Goal: Task Accomplishment & Management: Use online tool/utility

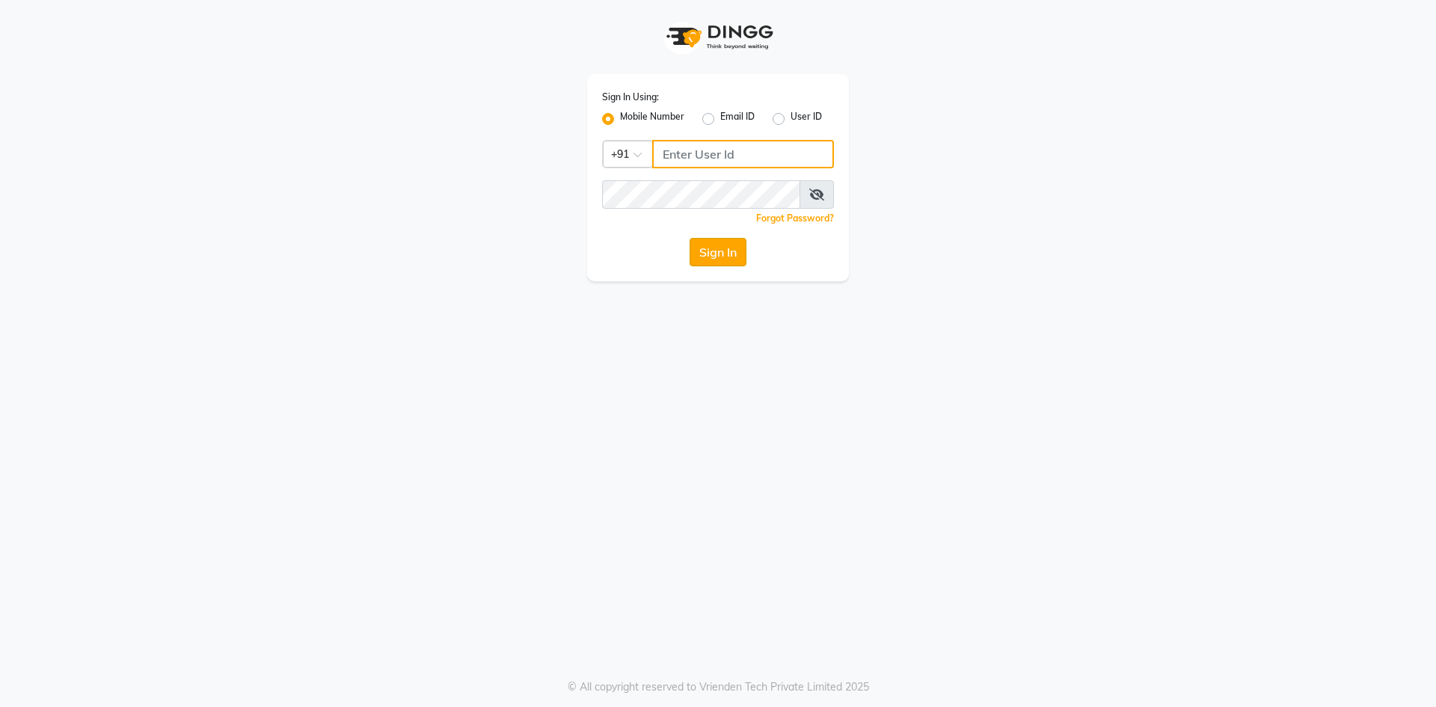
type input "9310550407"
click at [699, 260] on button "Sign In" at bounding box center [718, 252] width 57 height 28
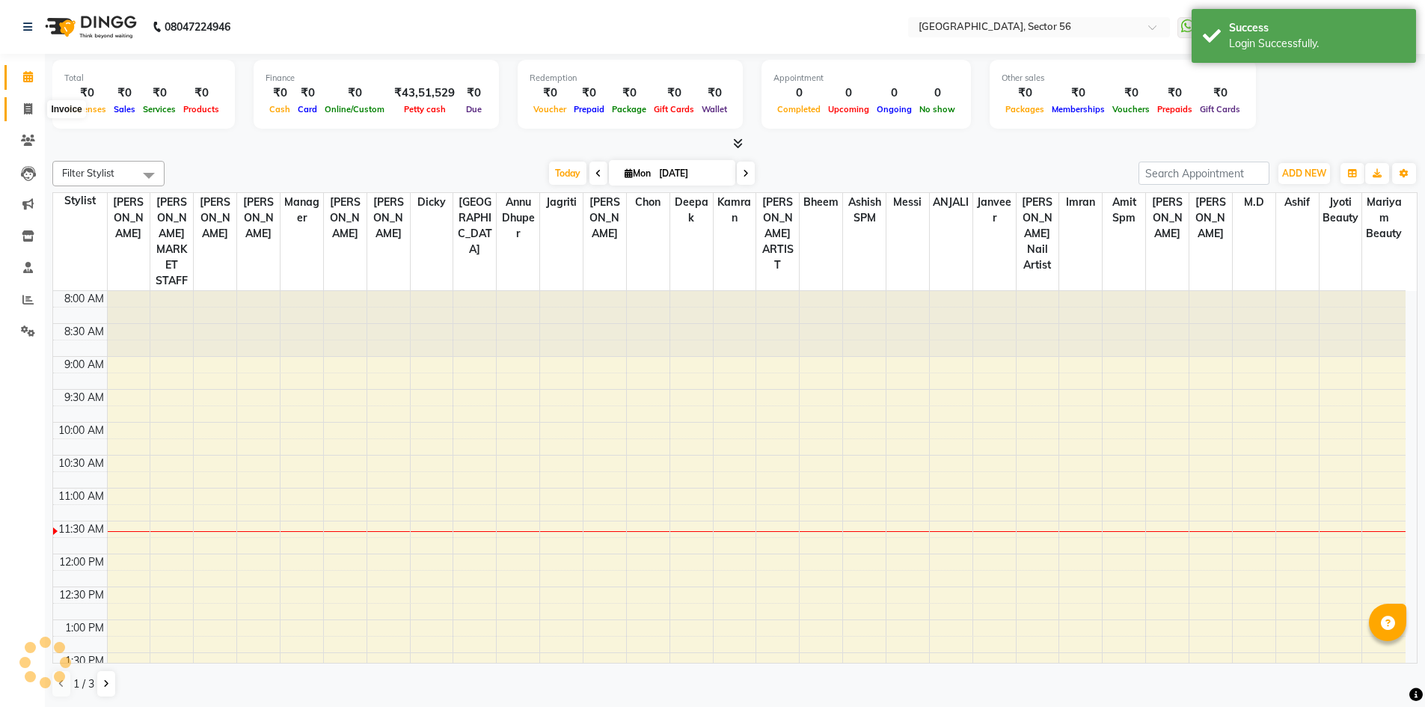
click at [34, 106] on span at bounding box center [28, 109] width 26 height 17
select select "5557"
select select "service"
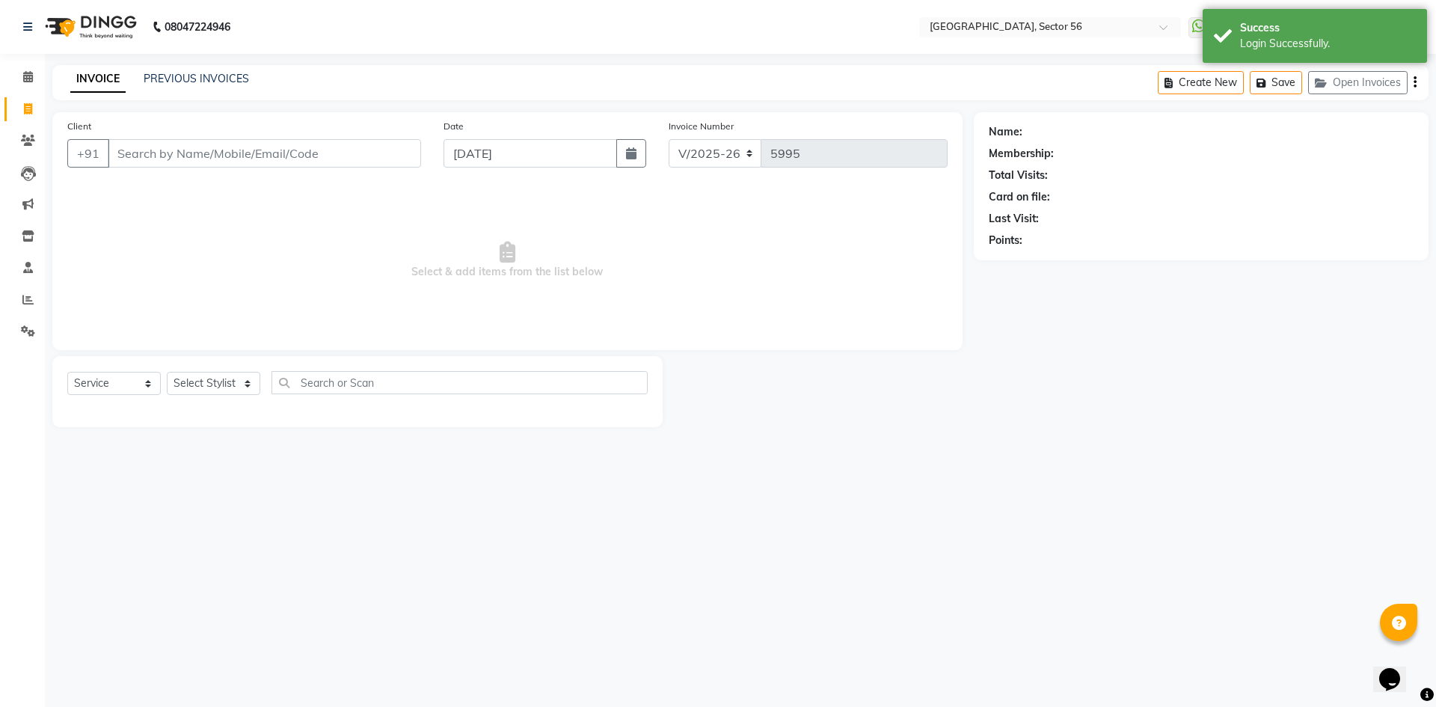
click at [221, 151] on input "Client" at bounding box center [264, 153] width 313 height 28
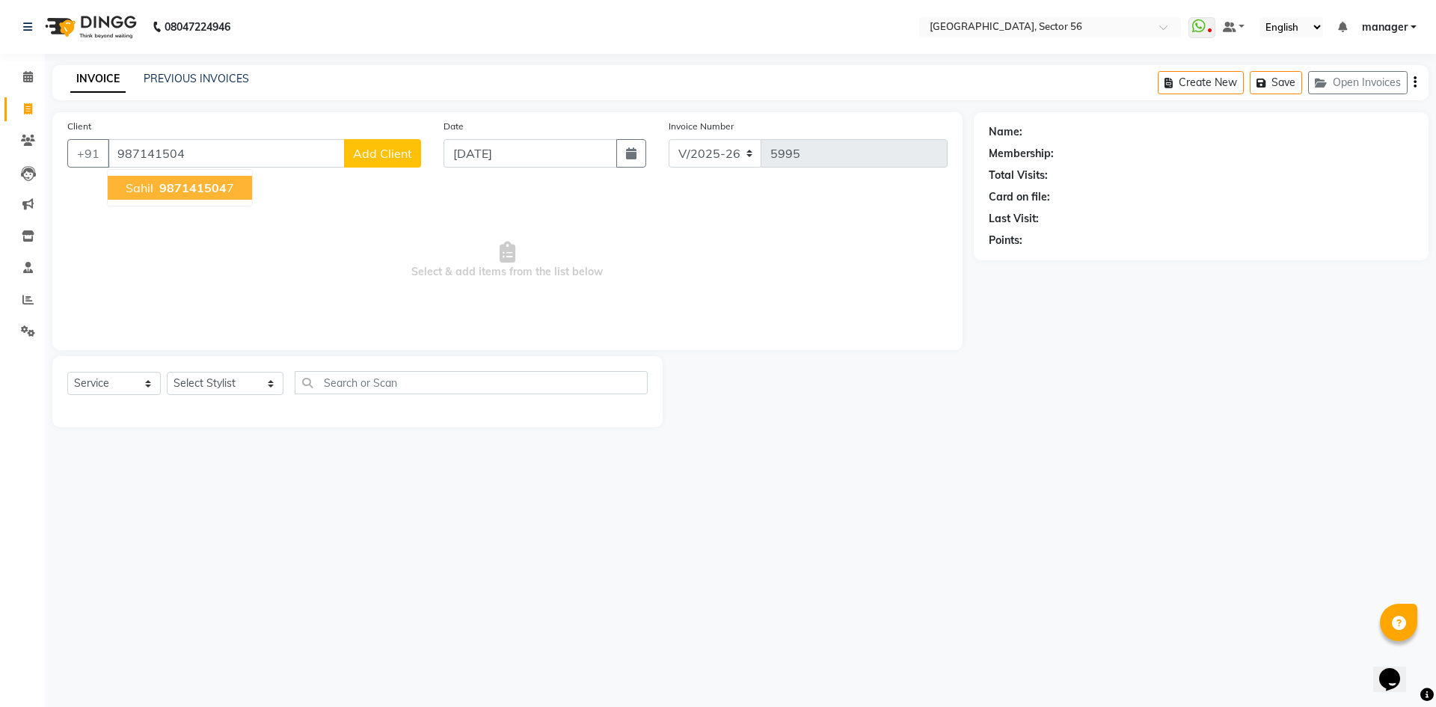
click at [130, 195] on button "[PERSON_NAME] 987141504 7" at bounding box center [180, 188] width 144 height 24
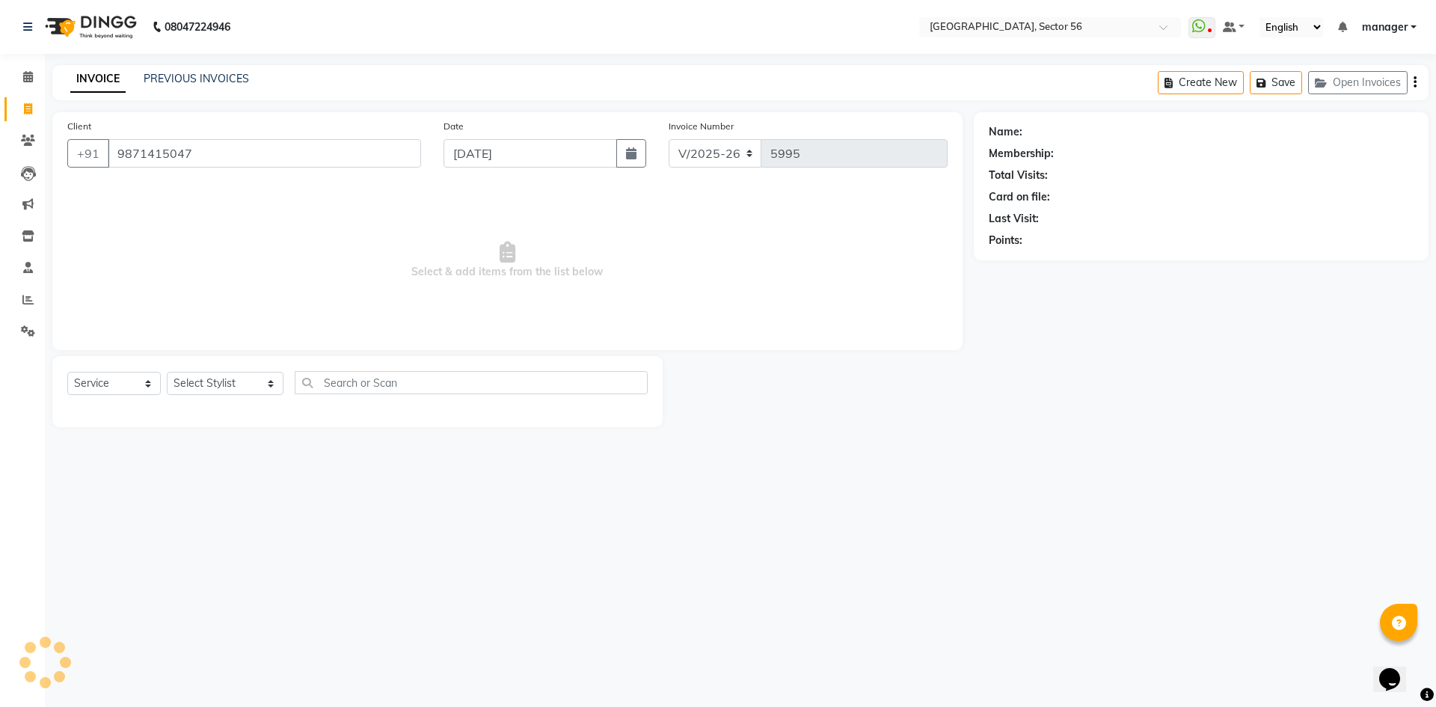
type input "9871415047"
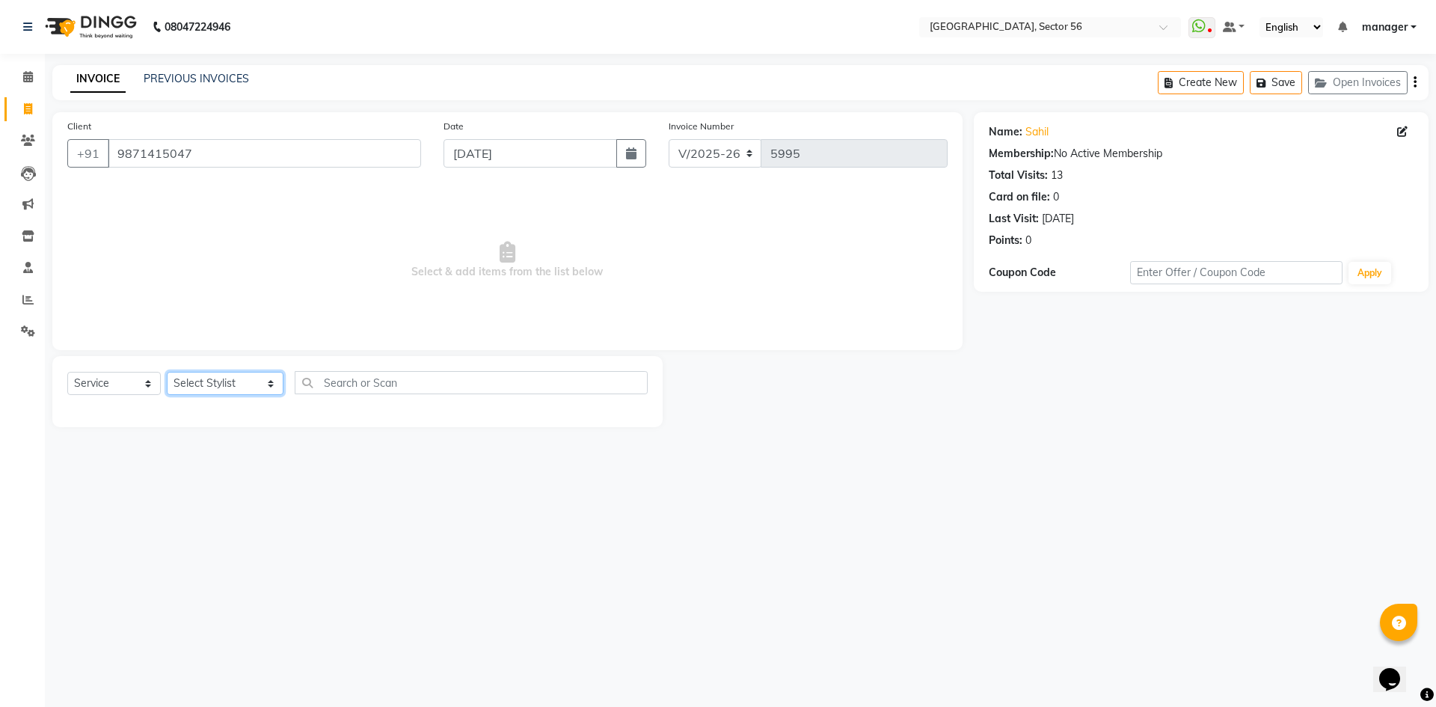
click at [202, 387] on select "Select Stylist [PERSON_NAME] [PERSON_NAME] [PERSON_NAME] MARKET STAFF amit amit…" at bounding box center [225, 383] width 117 height 23
select select "43517"
click at [167, 372] on select "Select Stylist [PERSON_NAME] [PERSON_NAME] [PERSON_NAME] MARKET STAFF amit amit…" at bounding box center [225, 383] width 117 height 23
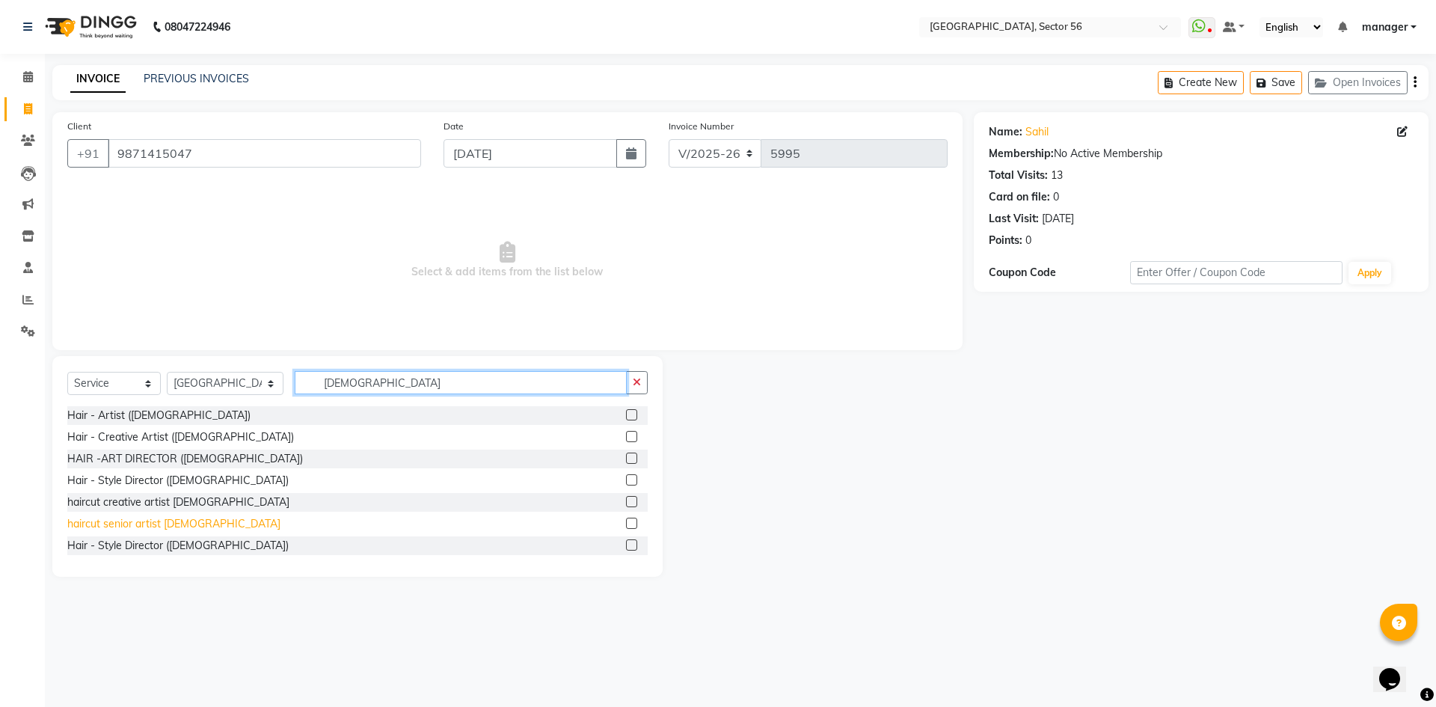
type input "[DEMOGRAPHIC_DATA]"
click at [159, 527] on div "haircut senior artist [DEMOGRAPHIC_DATA]" at bounding box center [173, 524] width 213 height 16
checkbox input "false"
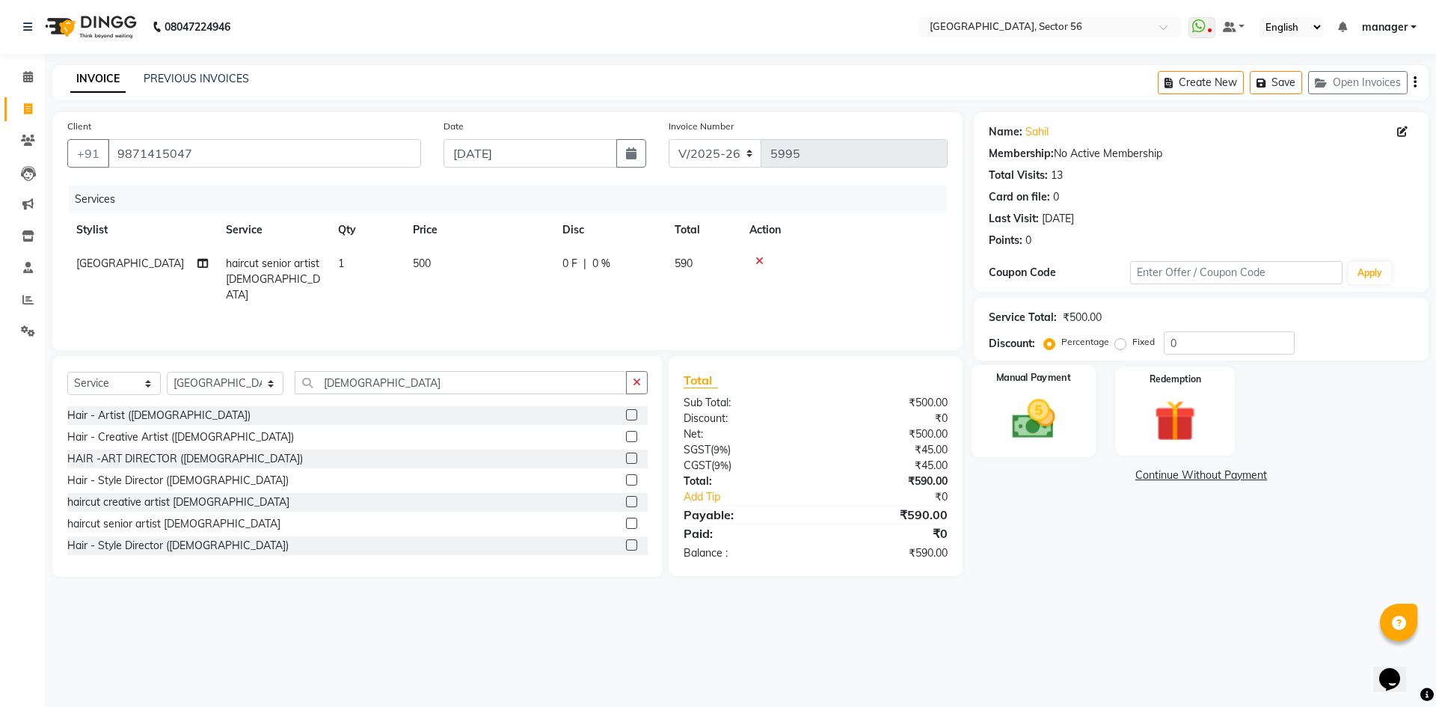
click at [1067, 425] on img at bounding box center [1034, 418] width 70 height 49
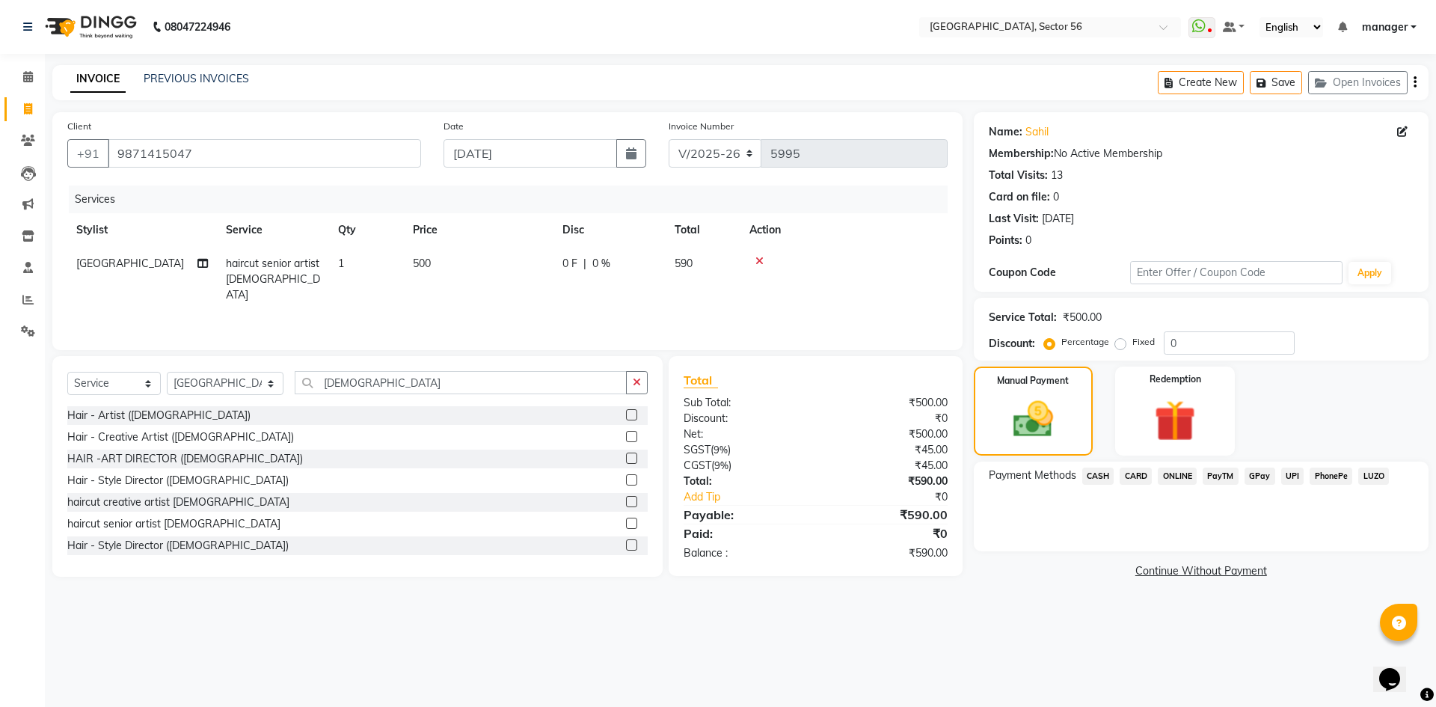
click at [1100, 480] on span "CASH" at bounding box center [1098, 476] width 32 height 17
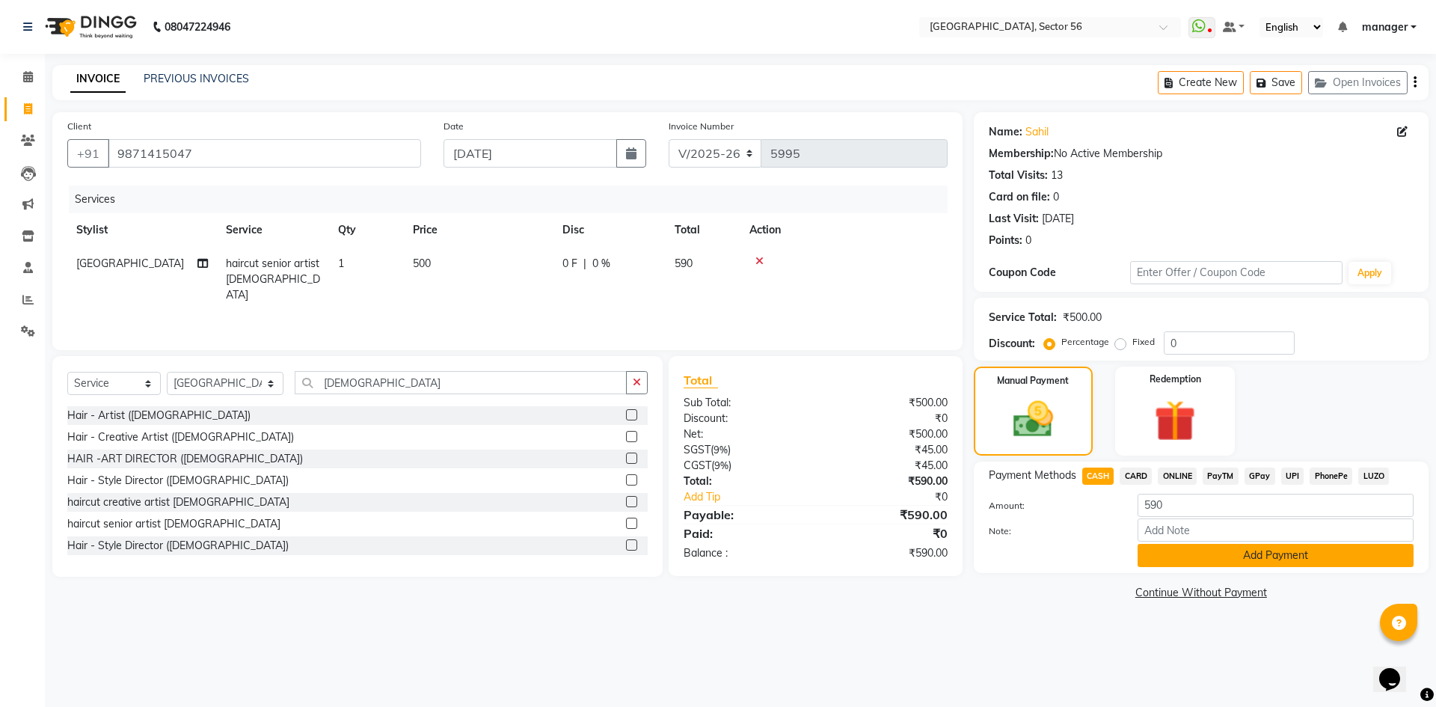
click at [1163, 563] on button "Add Payment" at bounding box center [1276, 555] width 276 height 23
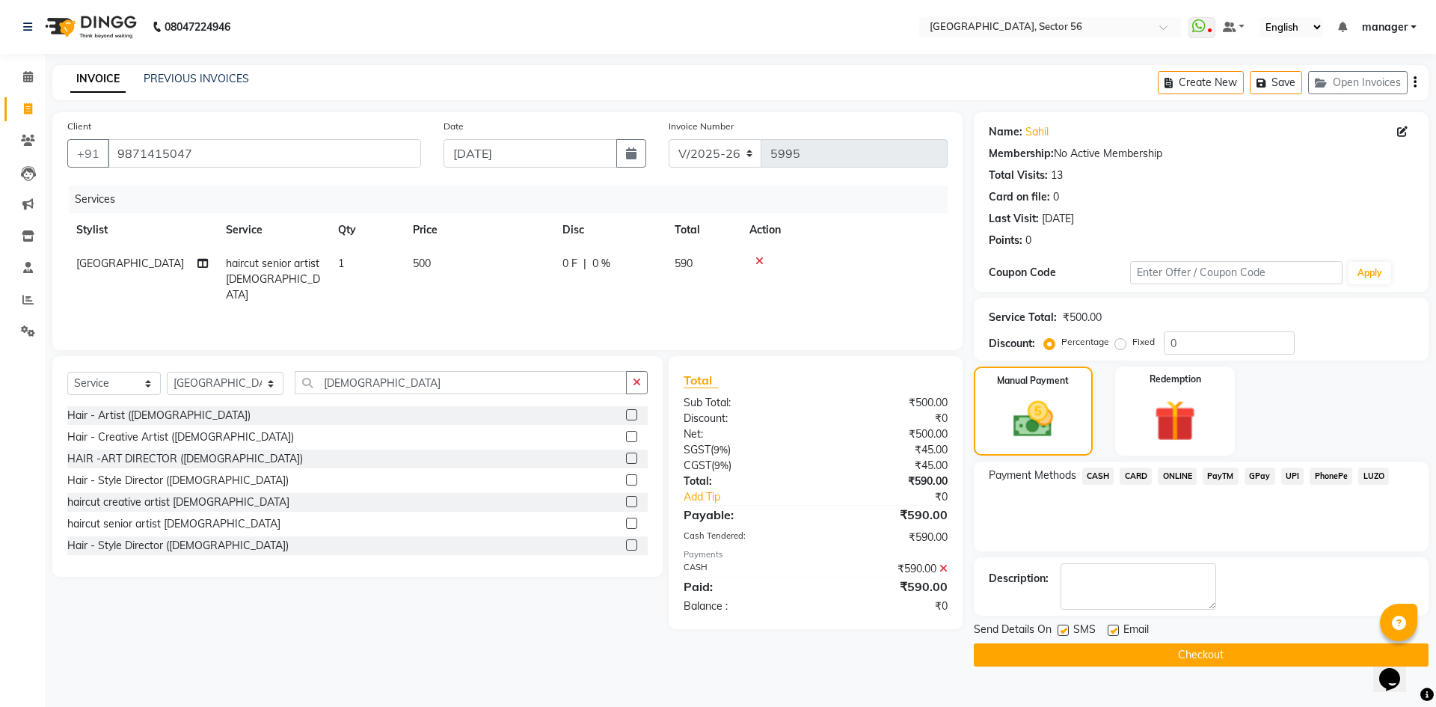
drag, startPoint x: 1131, startPoint y: 657, endPoint x: 1142, endPoint y: 625, distance: 34.1
click at [1130, 657] on button "Checkout" at bounding box center [1201, 654] width 455 height 23
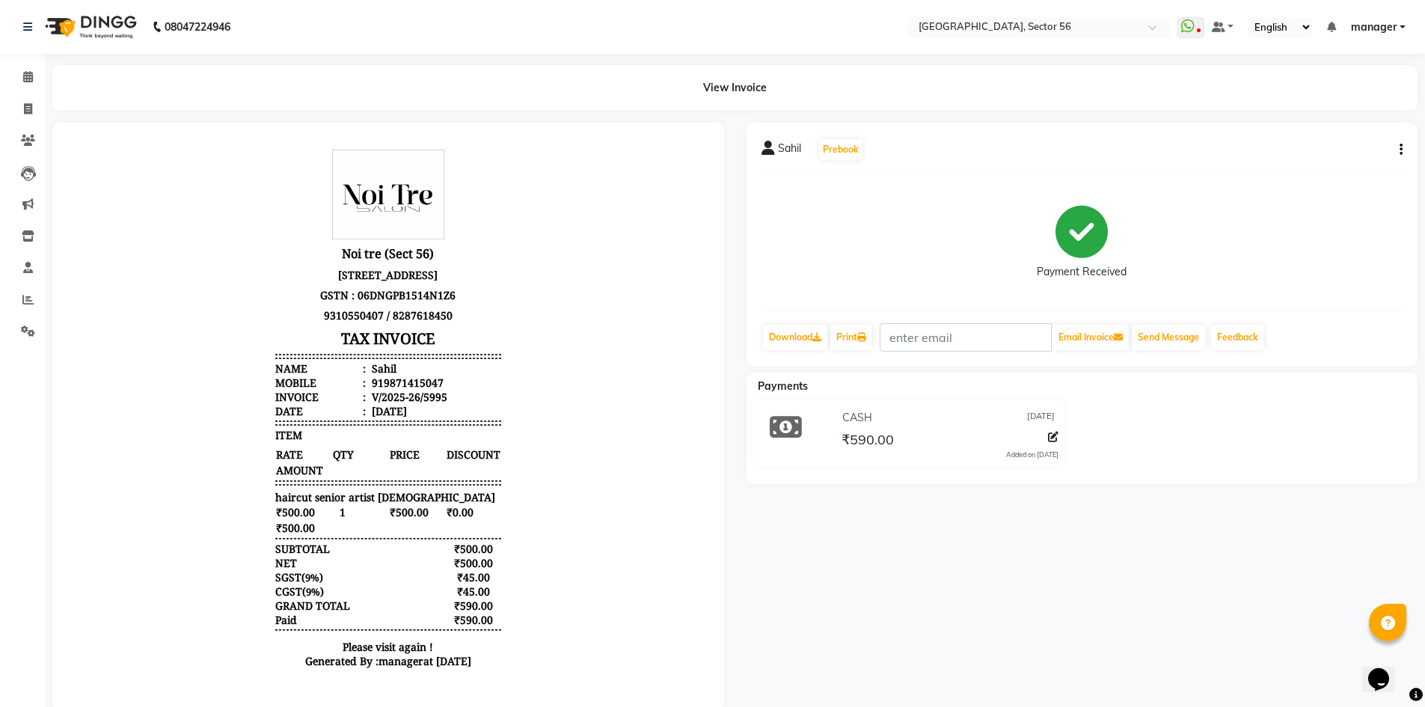
scroll to position [12, 0]
click at [28, 105] on icon at bounding box center [28, 108] width 8 height 11
select select "service"
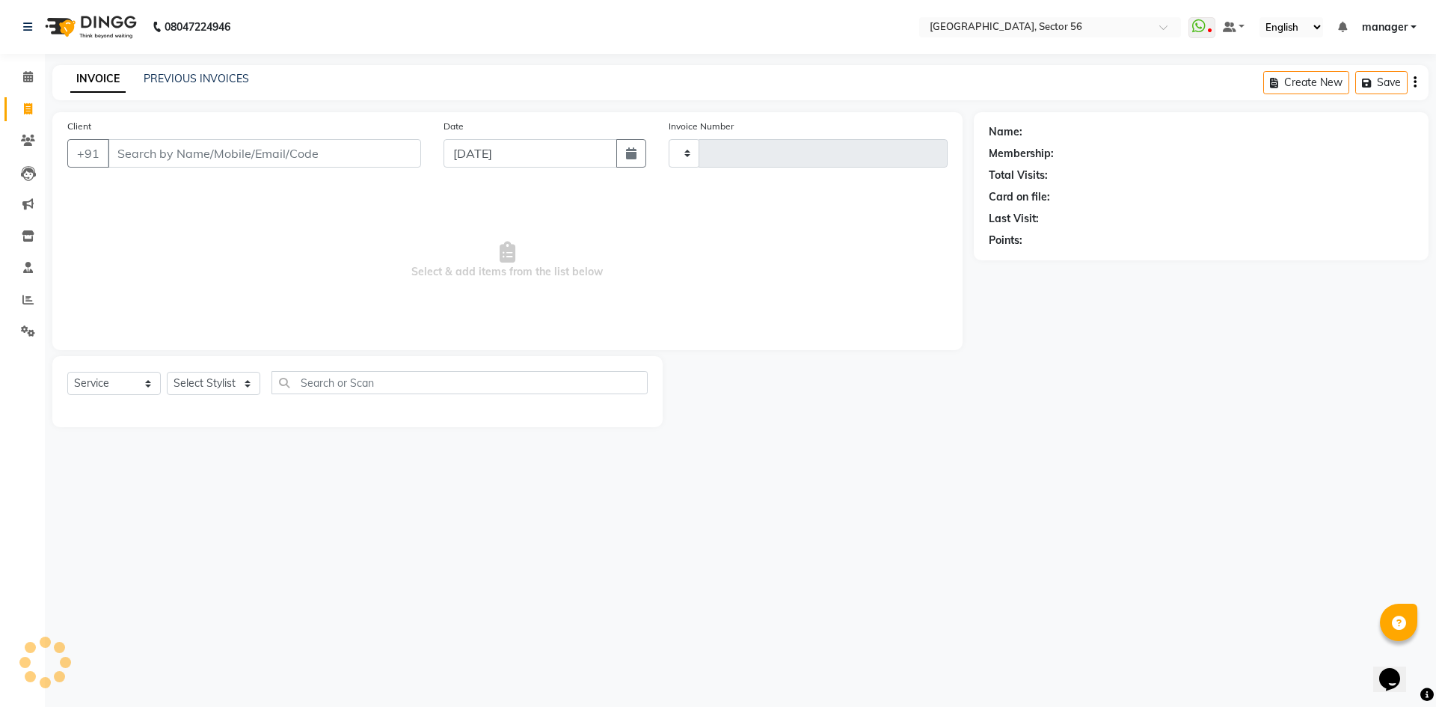
type input "5996"
select select "5557"
click at [28, 303] on icon at bounding box center [27, 299] width 11 height 11
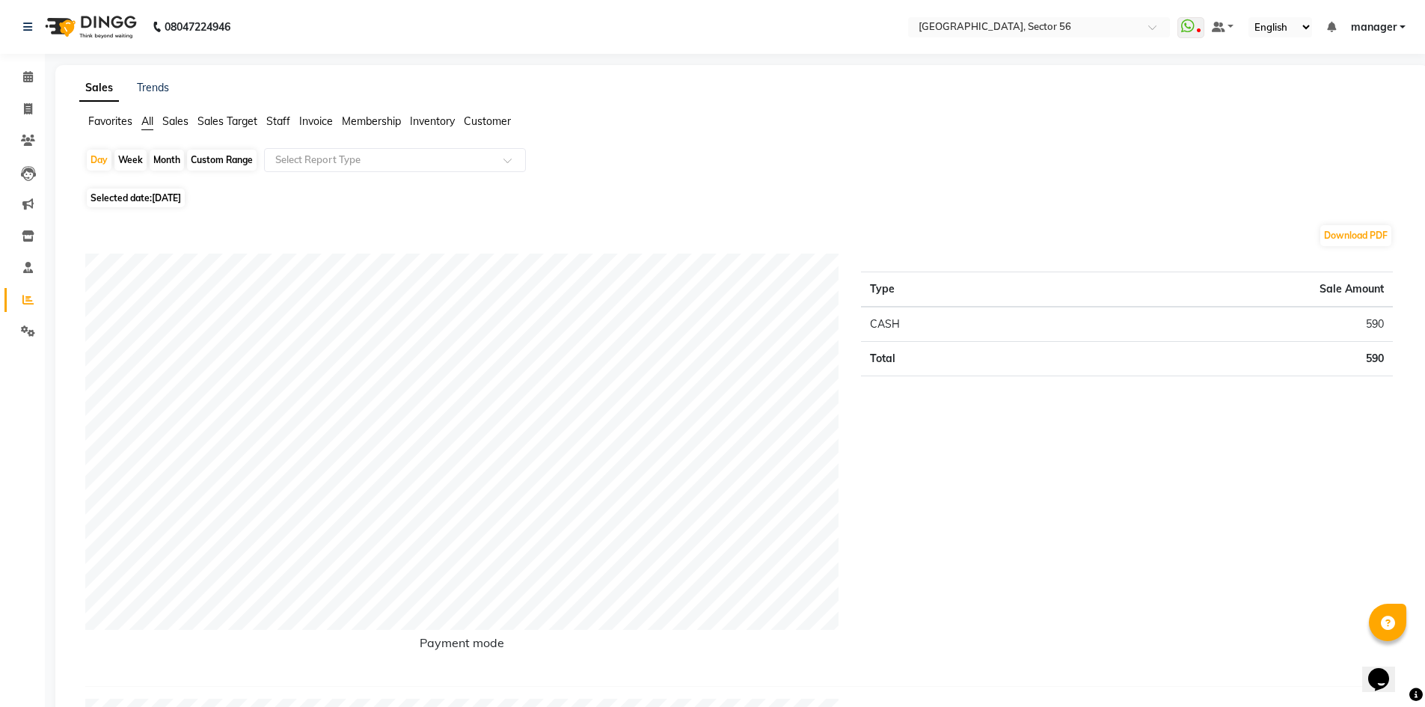
click at [126, 199] on span "Selected date: [DATE]" at bounding box center [136, 198] width 98 height 19
select select "9"
select select "2025"
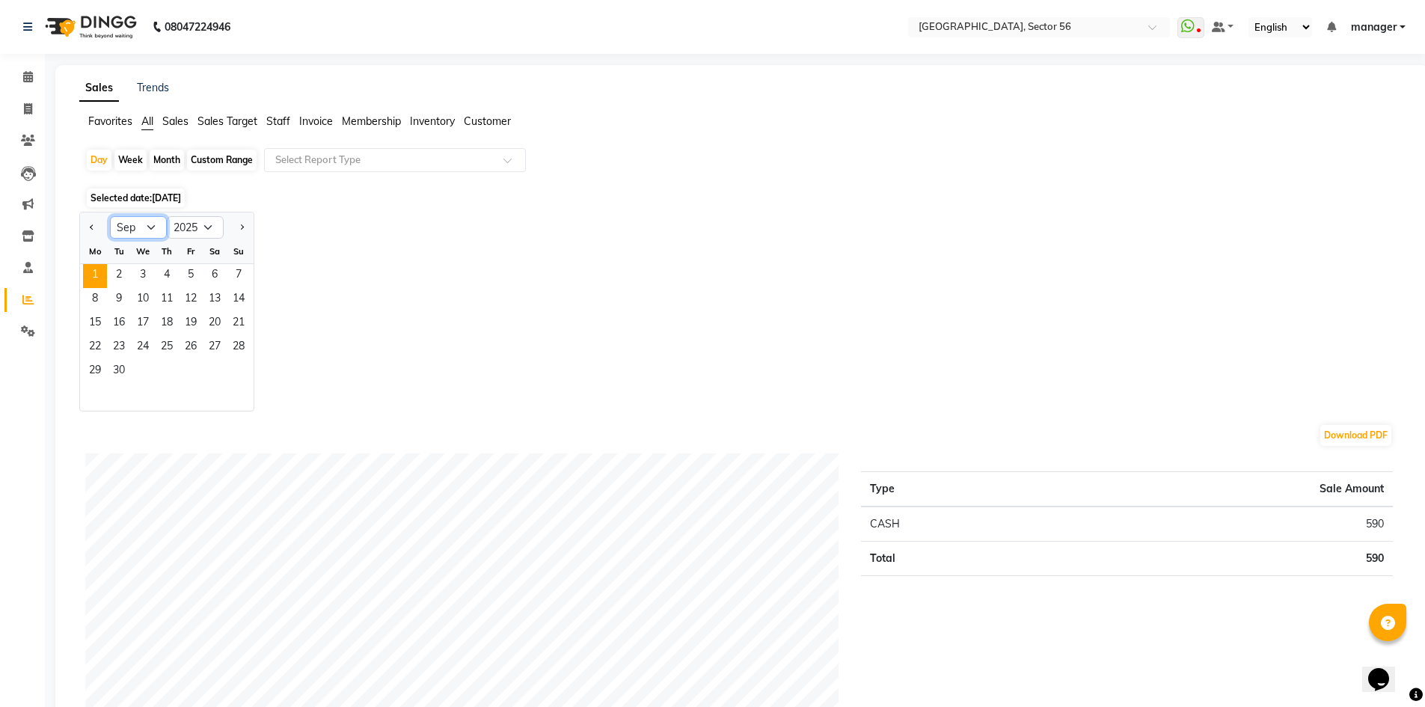
click at [126, 225] on select "Jan Feb Mar Apr May Jun [DATE] Aug Sep Oct Nov Dec" at bounding box center [138, 227] width 57 height 22
click at [344, 230] on div "Jan Feb Mar Apr May Jun [DATE] Aug Sep Oct Nov [DATE] 2016 2017 2018 2019 2020 …" at bounding box center [742, 312] width 1326 height 200
click at [94, 228] on button "Previous month" at bounding box center [92, 227] width 12 height 24
select select "8"
click at [162, 316] on span "14" at bounding box center [167, 324] width 24 height 24
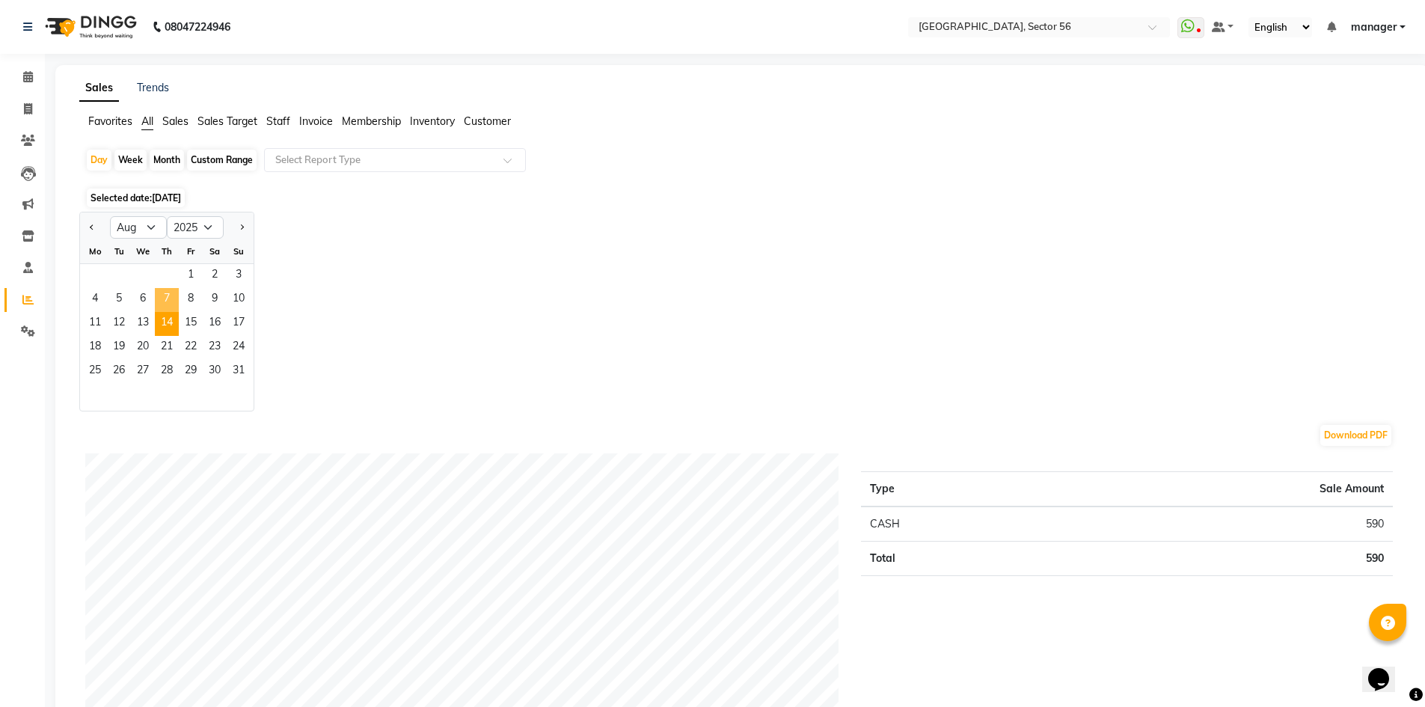
click at [175, 292] on span "7" at bounding box center [167, 300] width 24 height 24
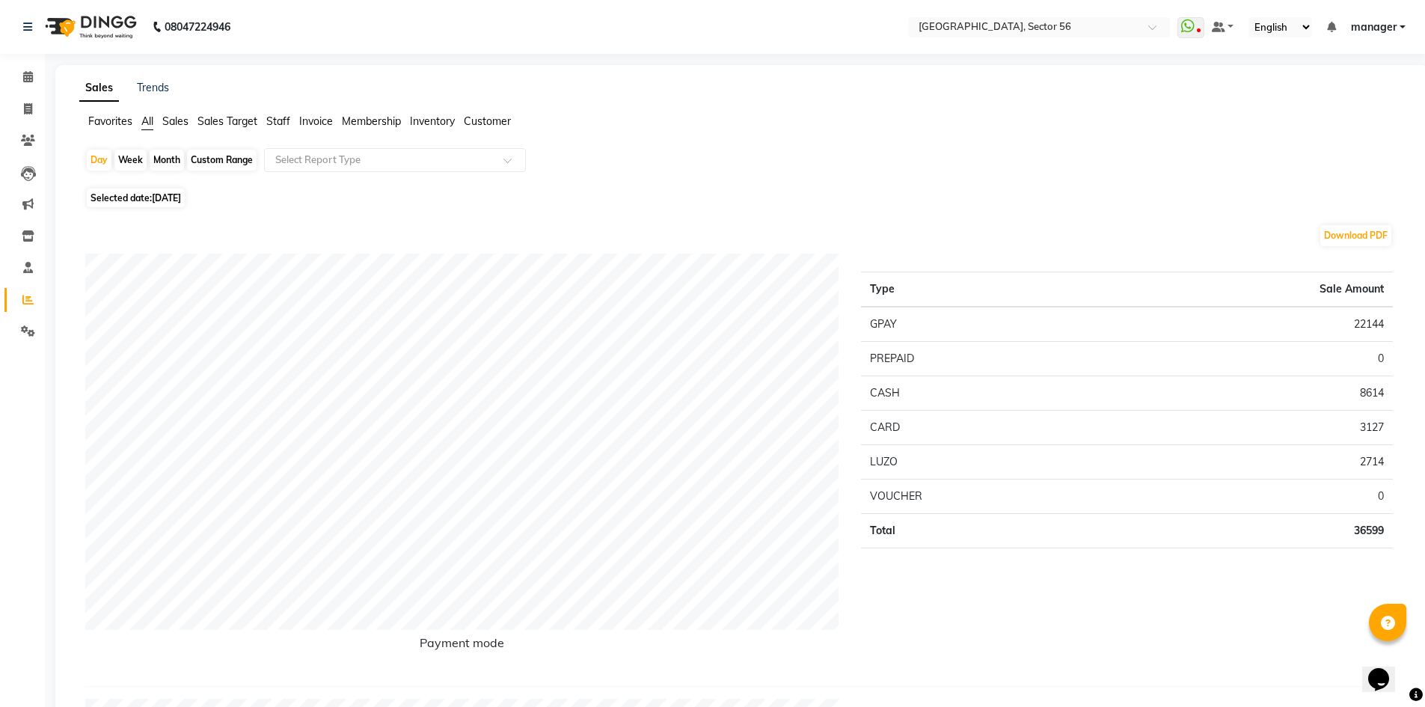
click at [170, 200] on span "[DATE]" at bounding box center [166, 197] width 29 height 11
select select "8"
select select "2025"
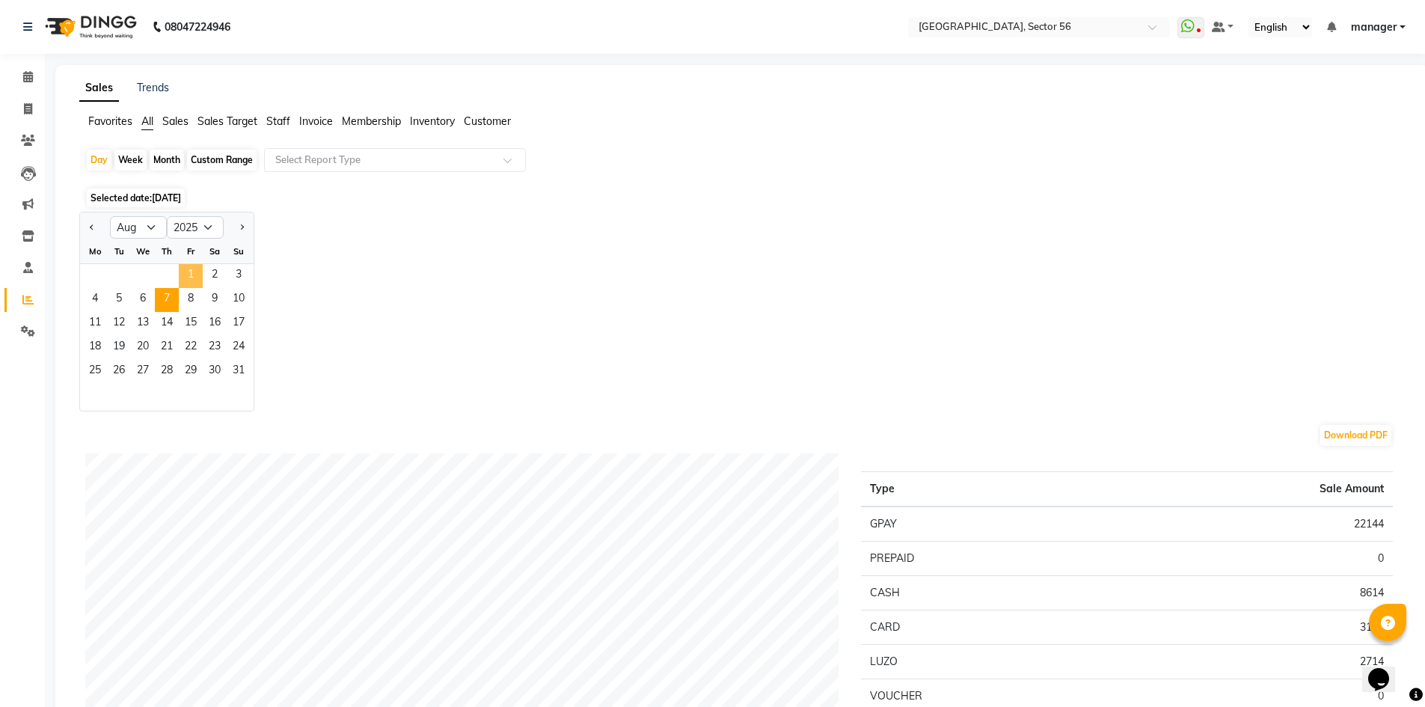
click at [188, 277] on span "1" at bounding box center [191, 276] width 24 height 24
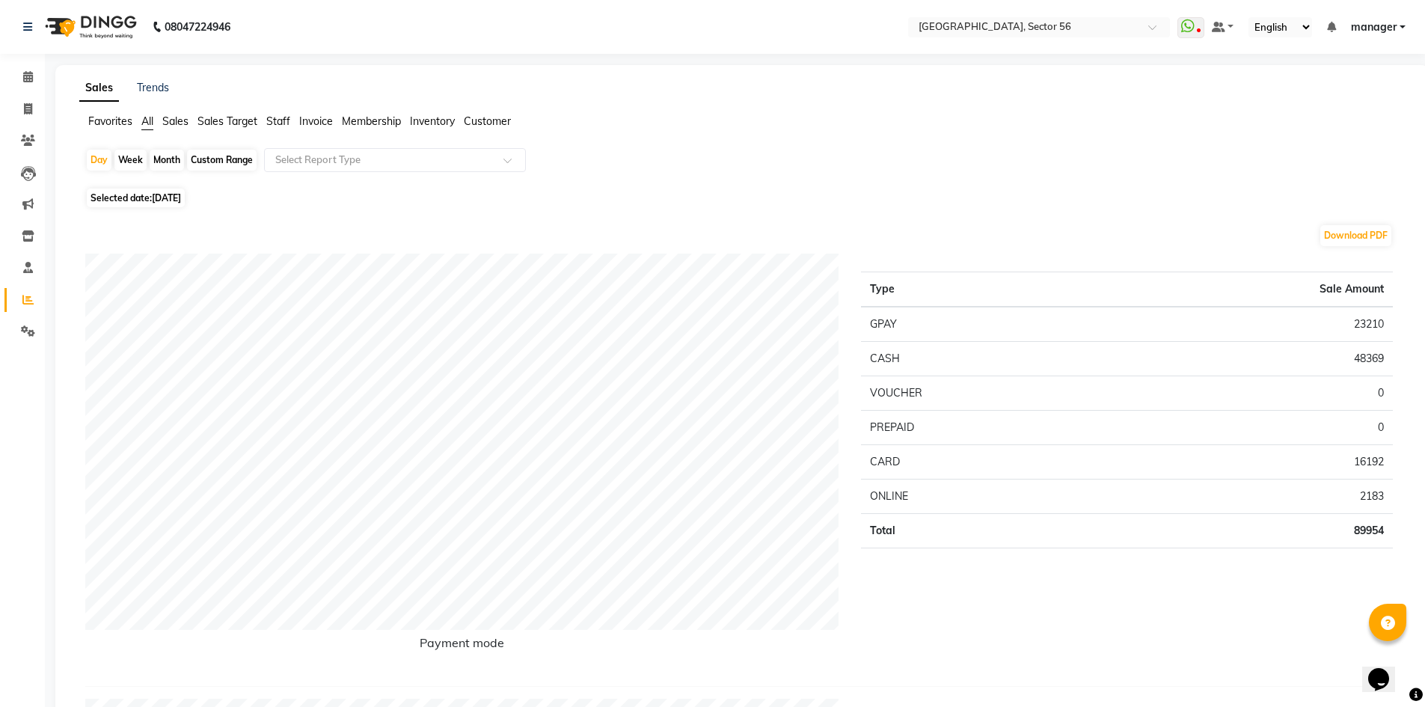
click at [171, 160] on div "Month" at bounding box center [167, 160] width 34 height 21
select select "8"
select select "2025"
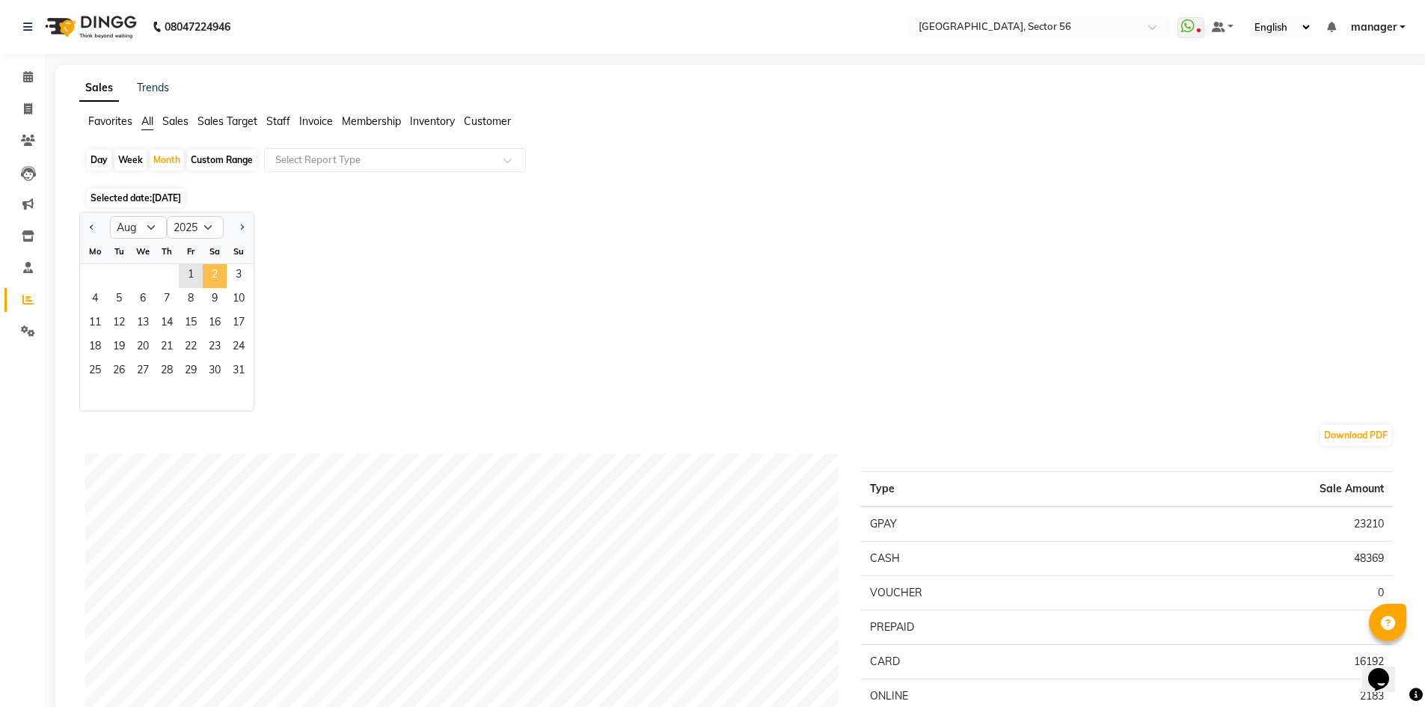
click at [208, 274] on span "2" at bounding box center [215, 276] width 24 height 24
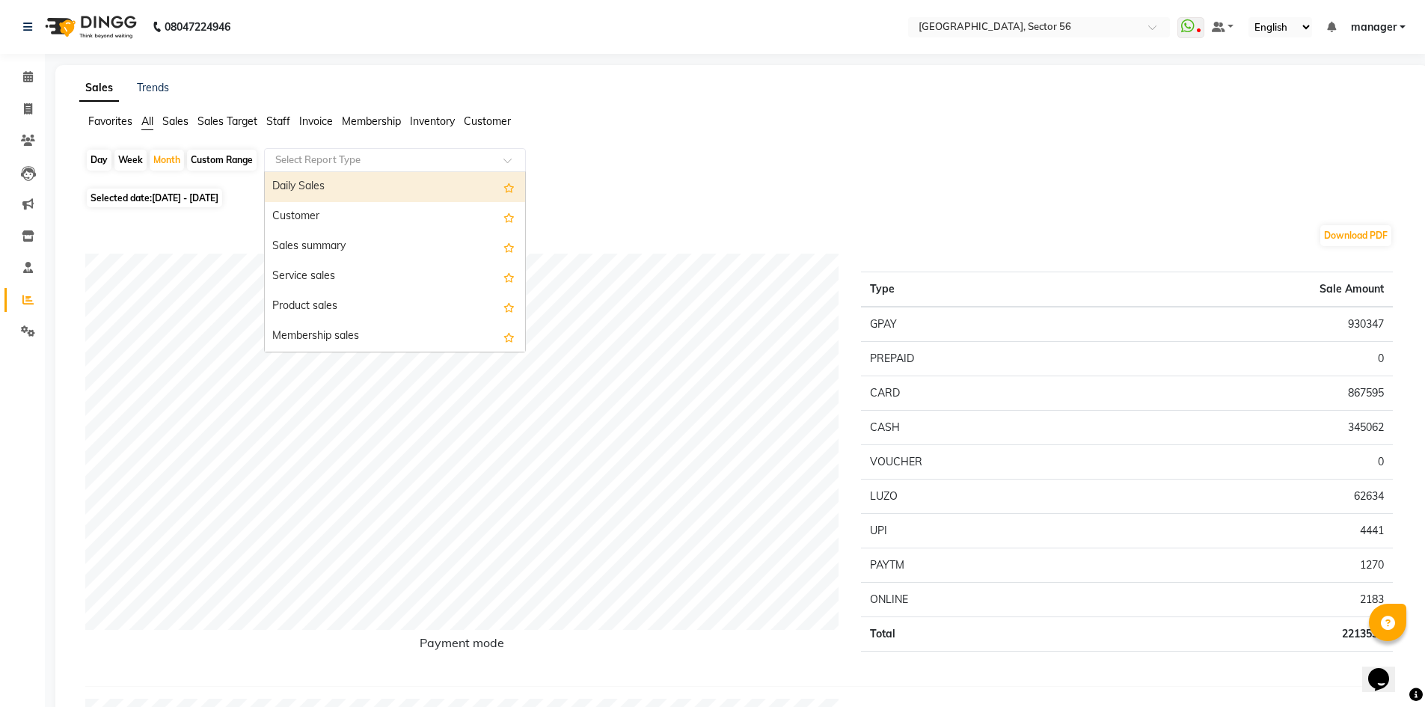
click at [370, 162] on input "text" at bounding box center [379, 160] width 215 height 15
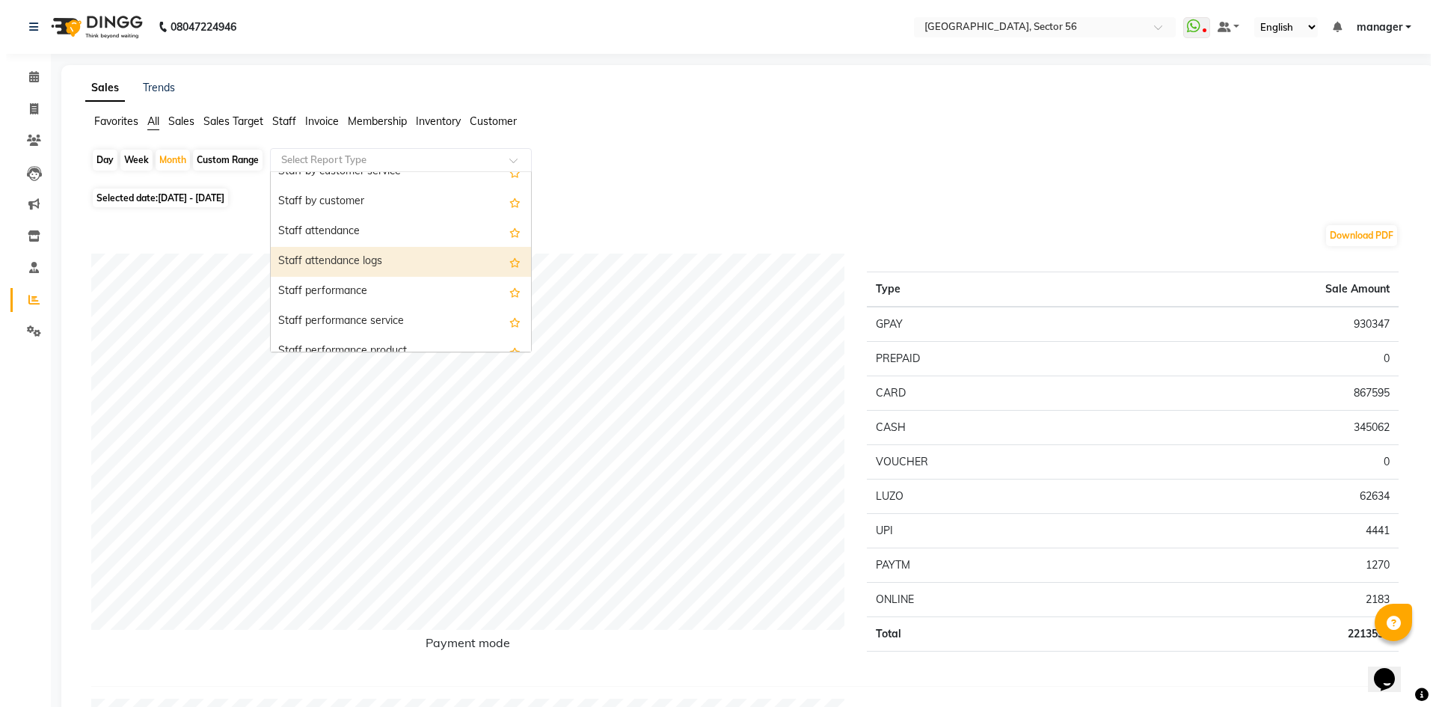
scroll to position [299, 0]
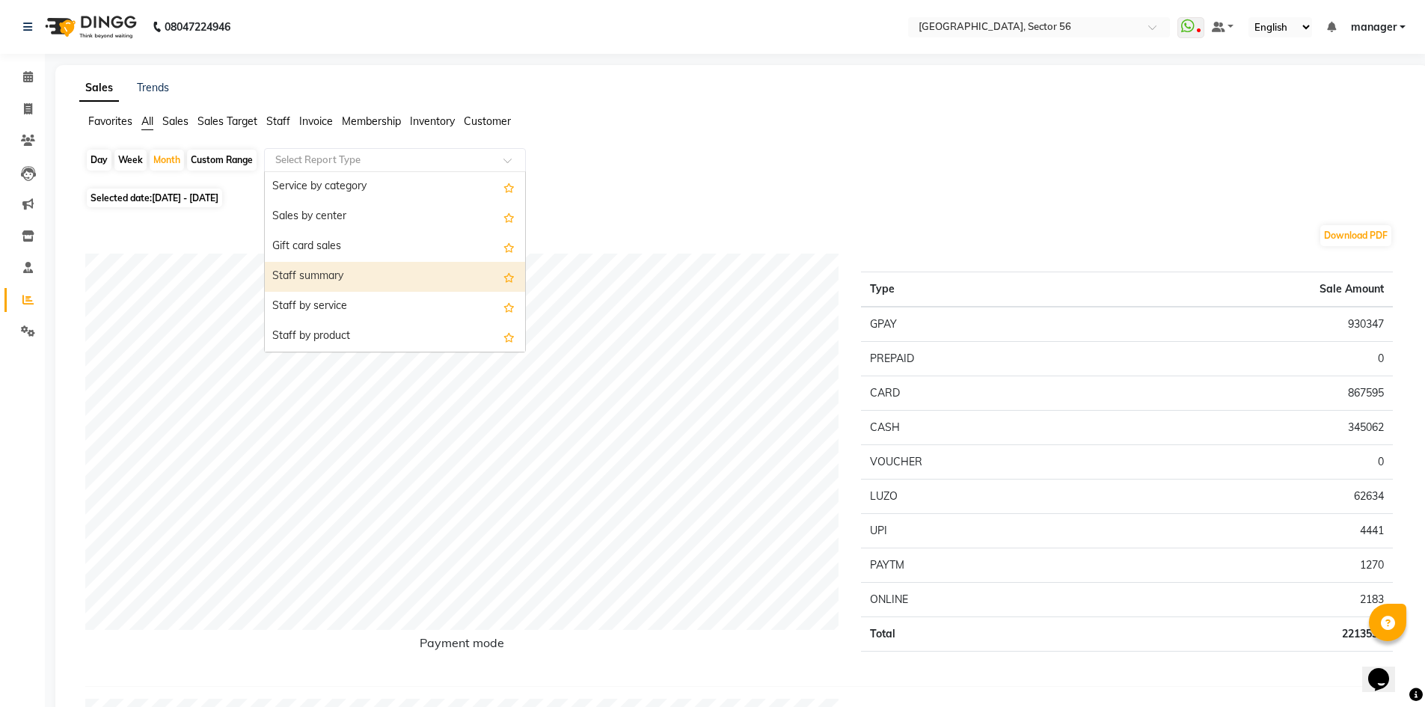
click at [384, 280] on div "Staff summary" at bounding box center [395, 277] width 260 height 30
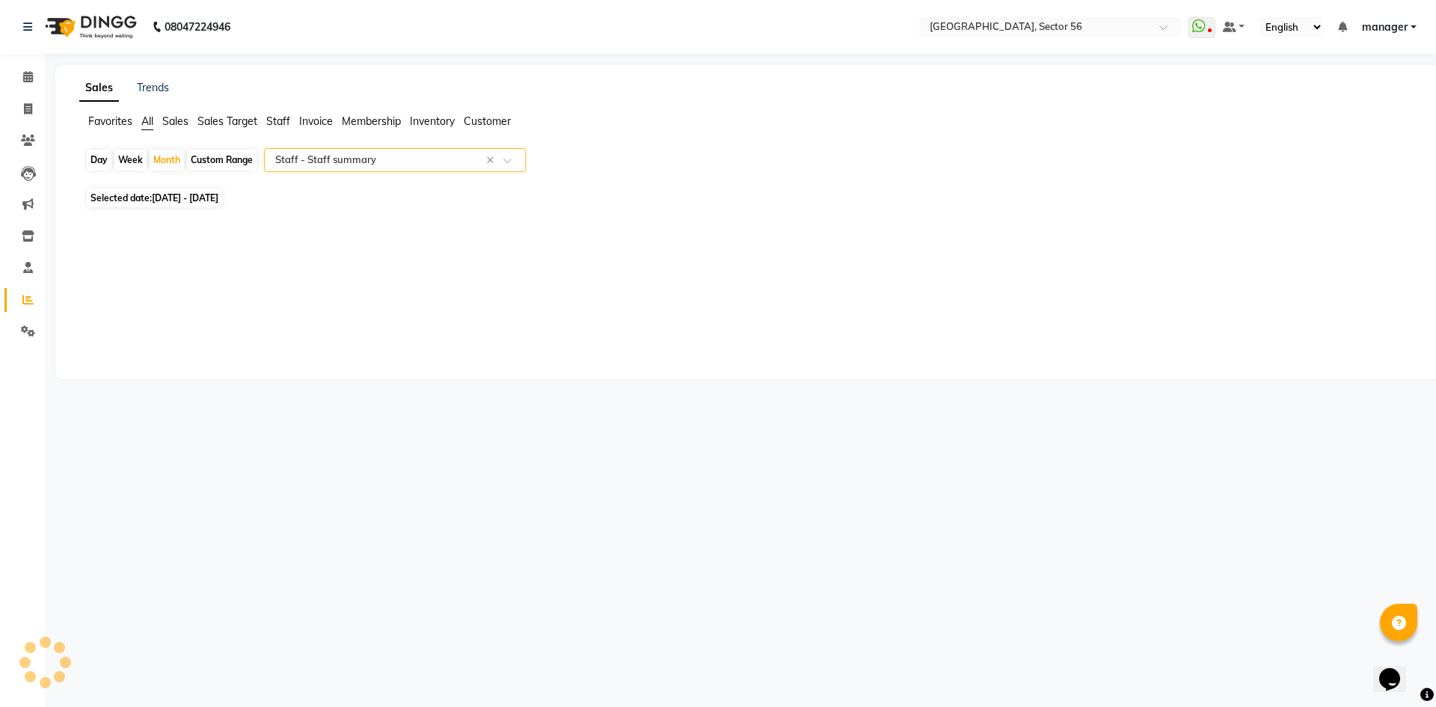
select select "full_report"
select select "csv"
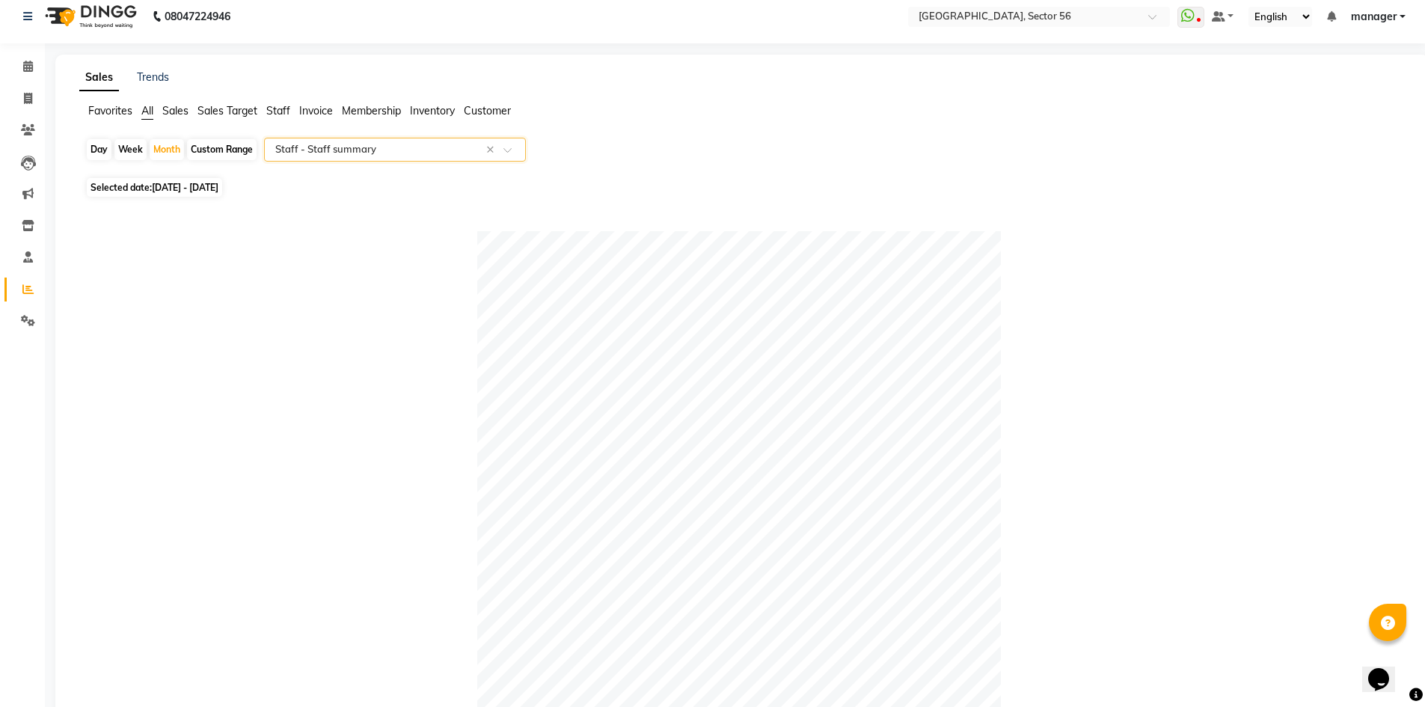
scroll to position [0, 0]
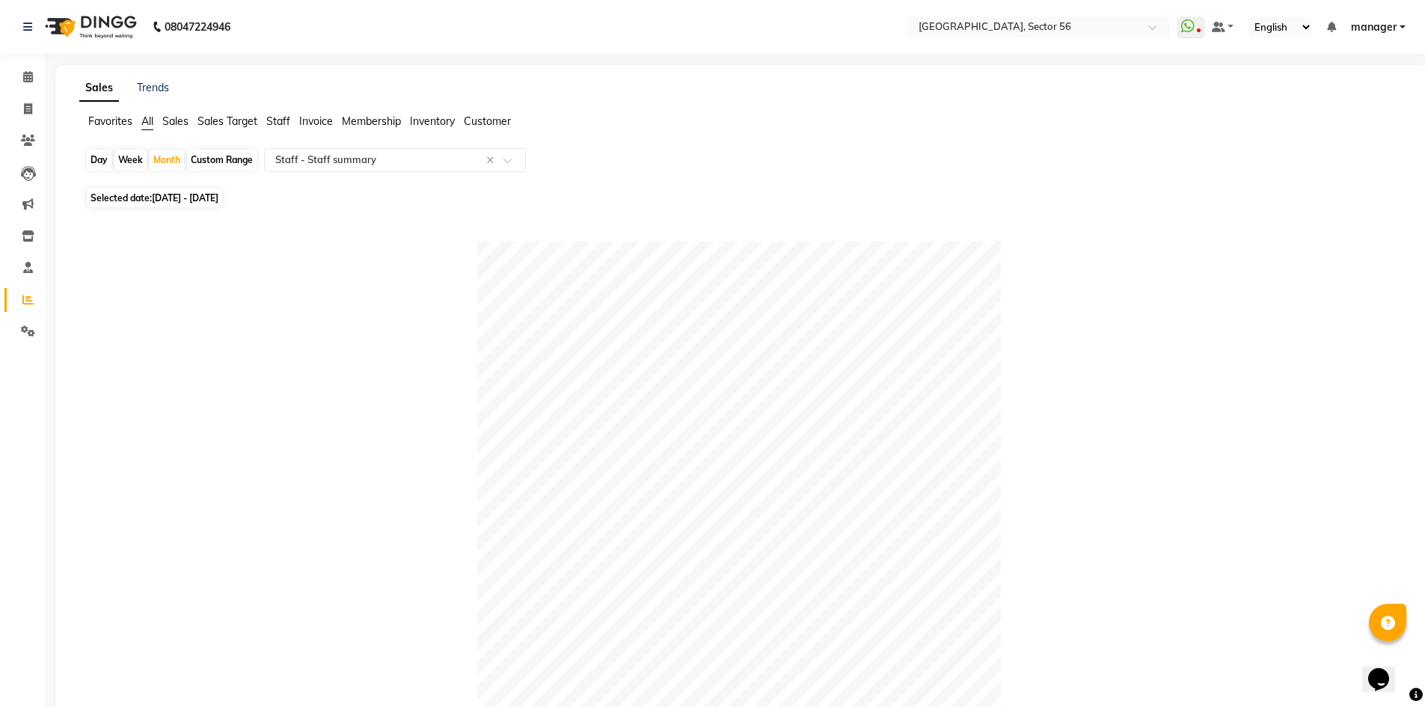
click at [100, 157] on div "Day" at bounding box center [99, 160] width 25 height 21
select select "8"
select select "2025"
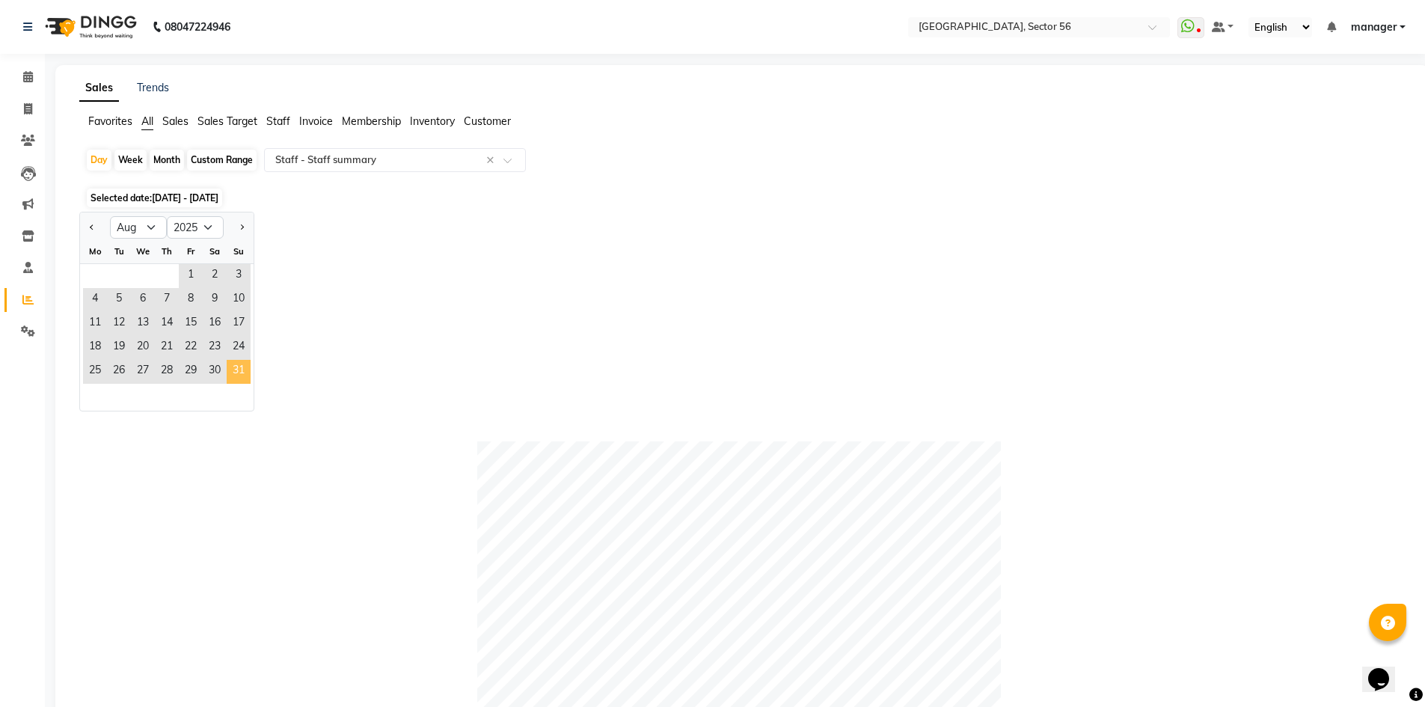
click at [234, 371] on span "31" at bounding box center [239, 372] width 24 height 24
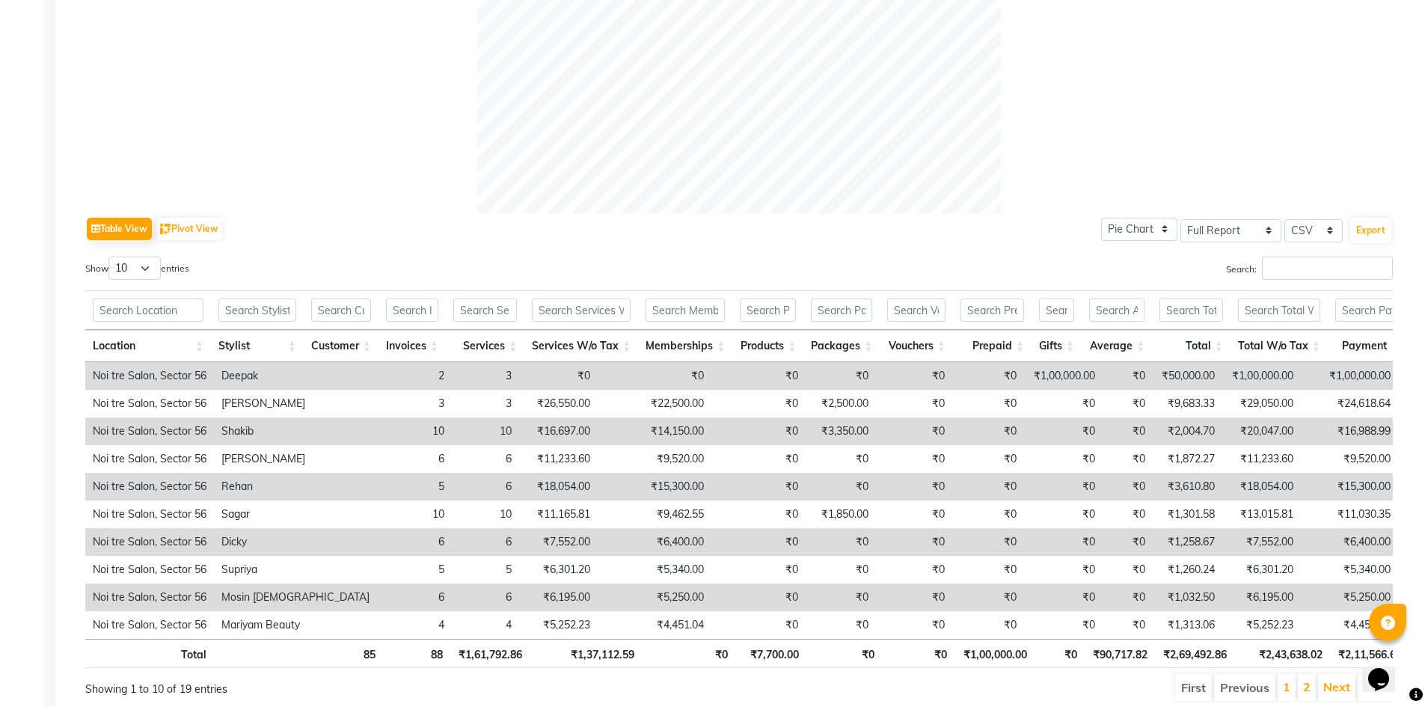
scroll to position [619, 0]
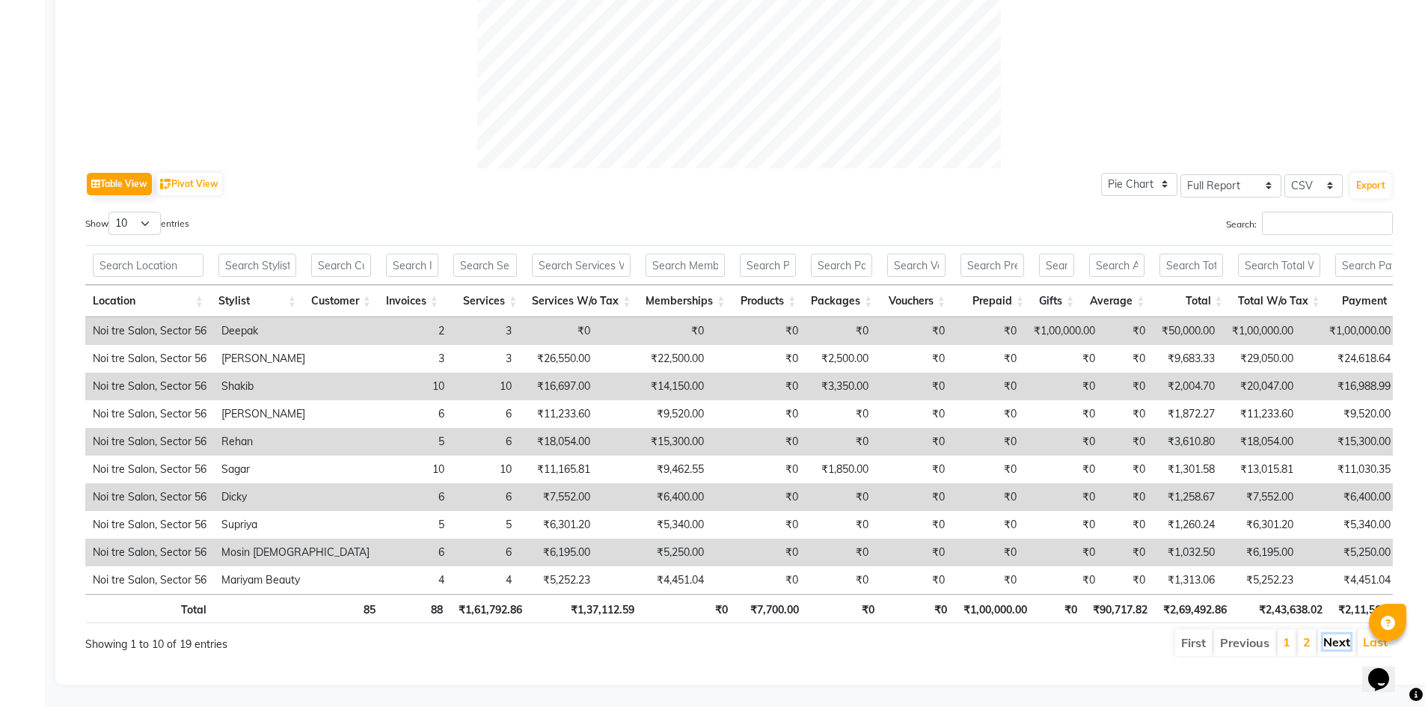
click at [1336, 634] on link "Next" at bounding box center [1336, 641] width 27 height 15
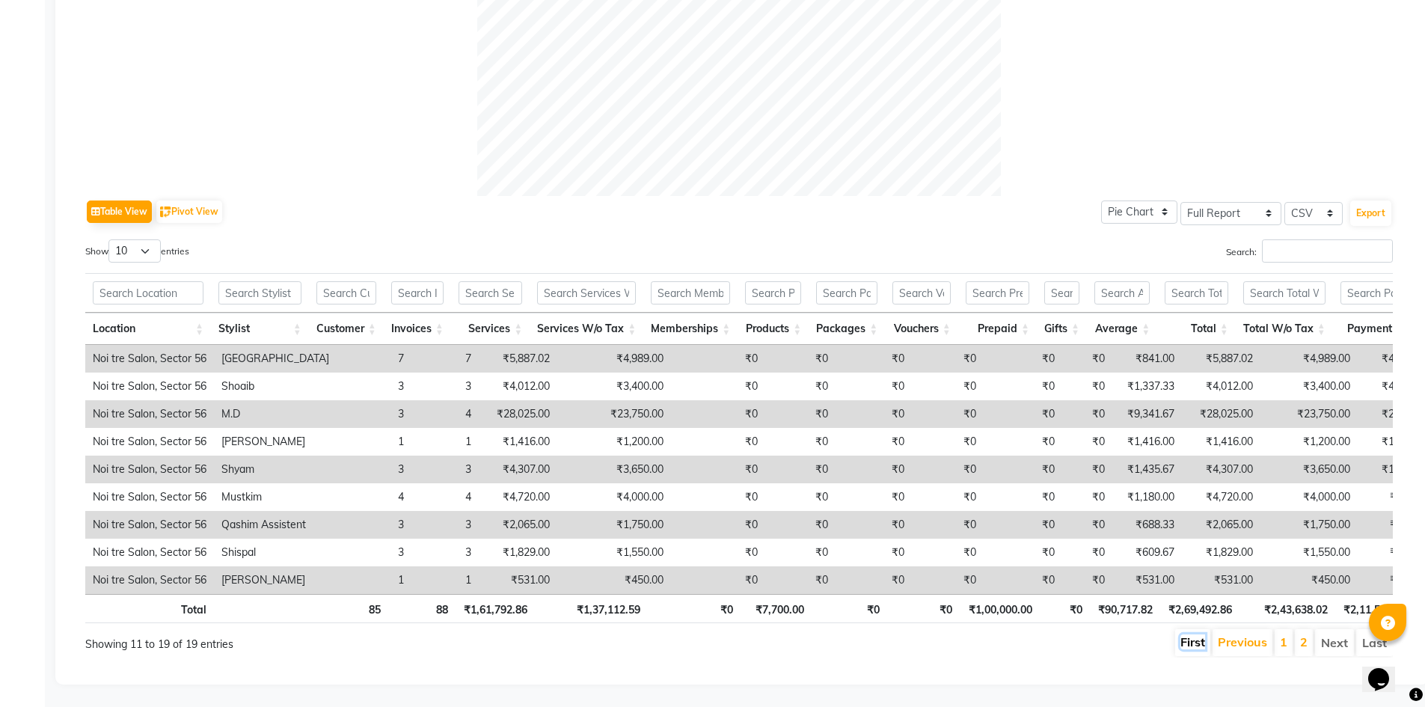
click at [1195, 634] on link "First" at bounding box center [1192, 641] width 25 height 15
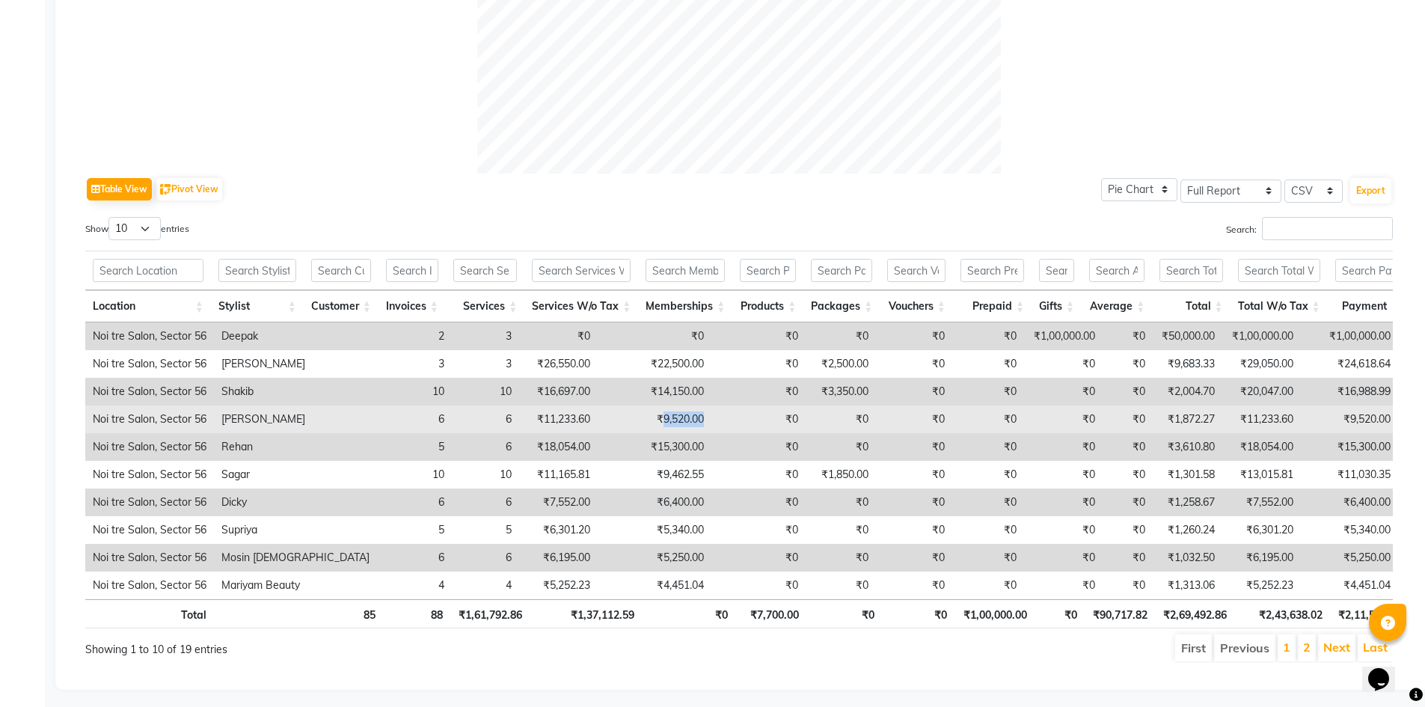
drag, startPoint x: 591, startPoint y: 417, endPoint x: 650, endPoint y: 420, distance: 59.2
click at [650, 420] on tr "Noi tre Salon, Sector 56 Rohan 6 6 ₹11,233.60 ₹9,520.00 ₹0 ₹0 ₹0 ₹0 ₹0 ₹0 ₹1,87…" at bounding box center [924, 419] width 1679 height 28
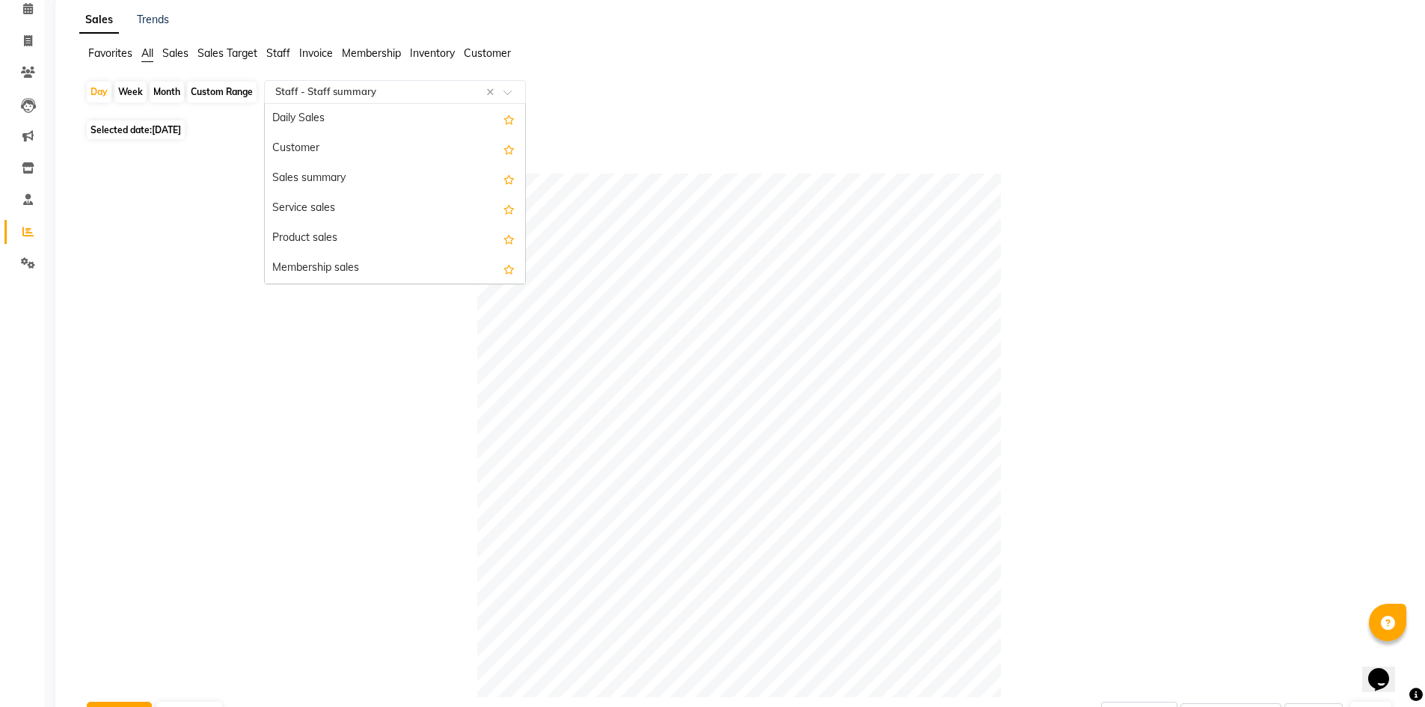
scroll to position [389, 0]
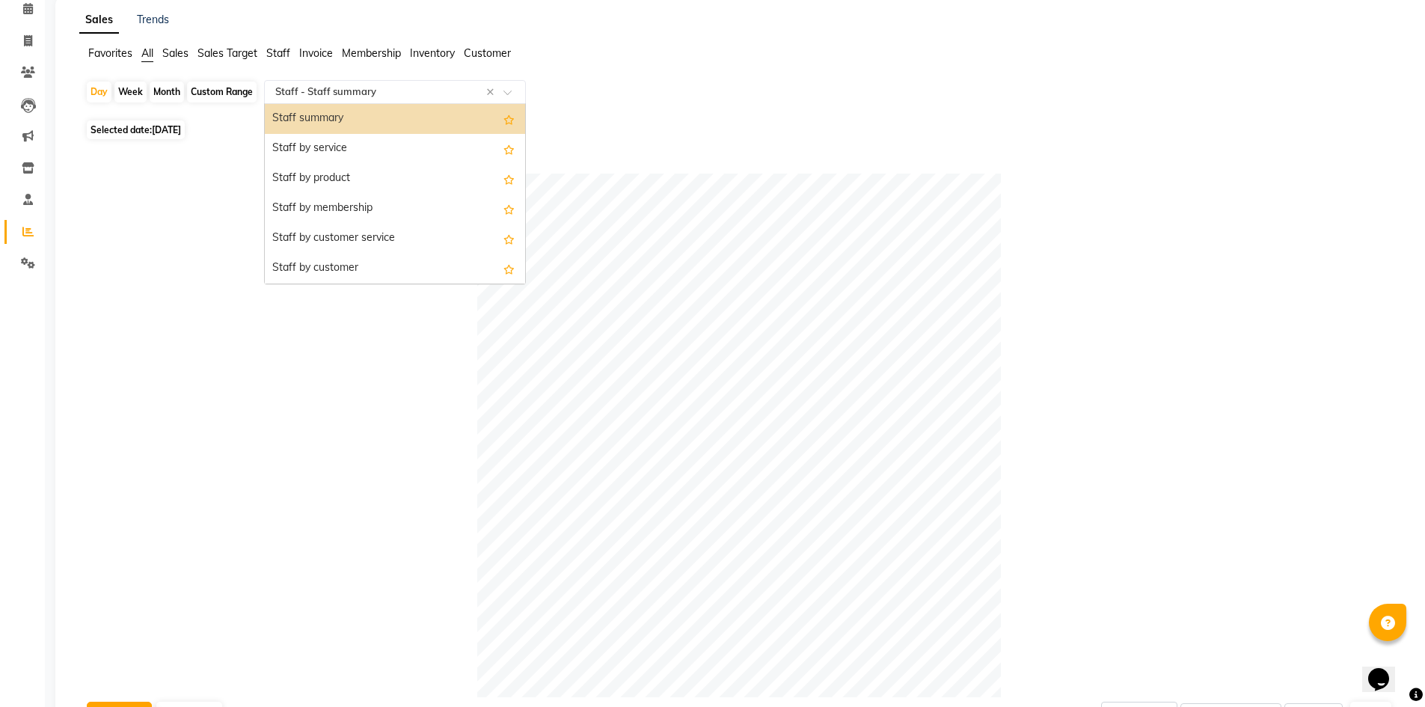
click at [304, 85] on input "text" at bounding box center [379, 92] width 215 height 15
click at [308, 155] on div "Staff by service" at bounding box center [395, 149] width 260 height 30
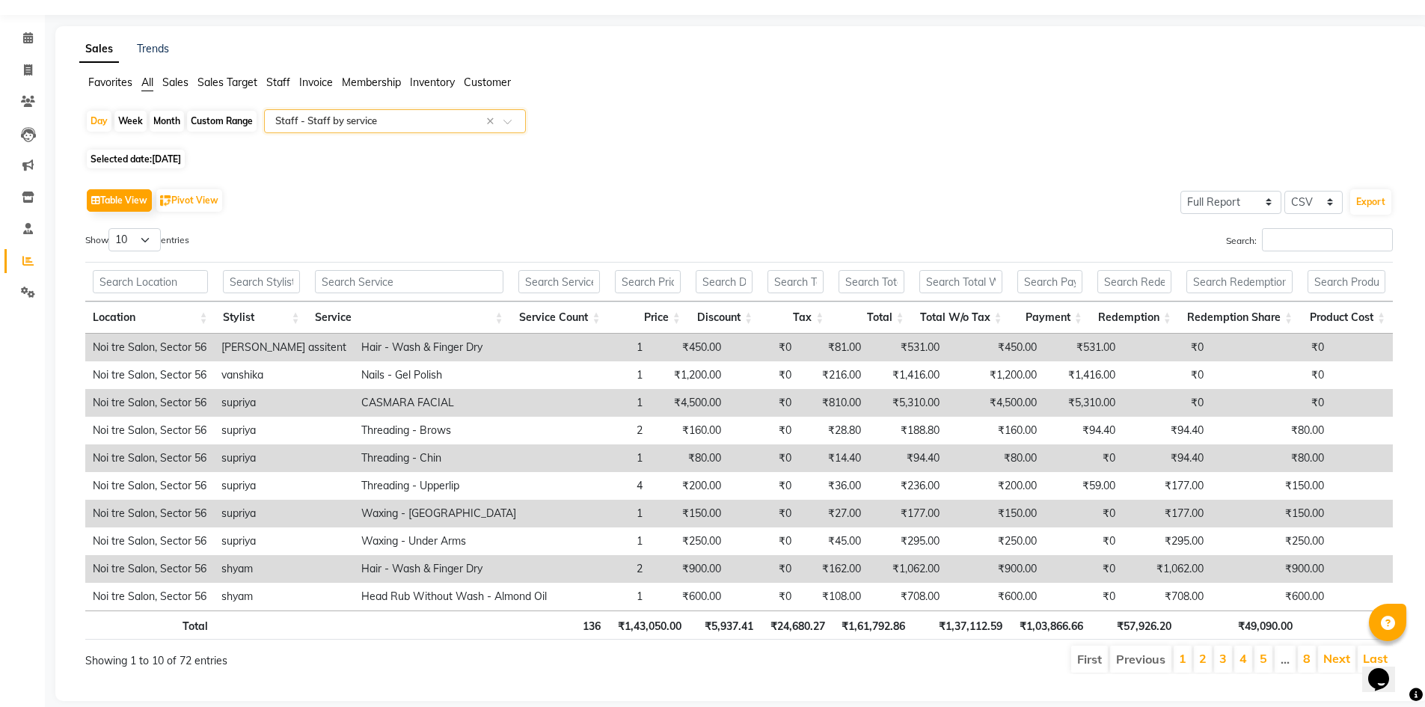
scroll to position [67, 0]
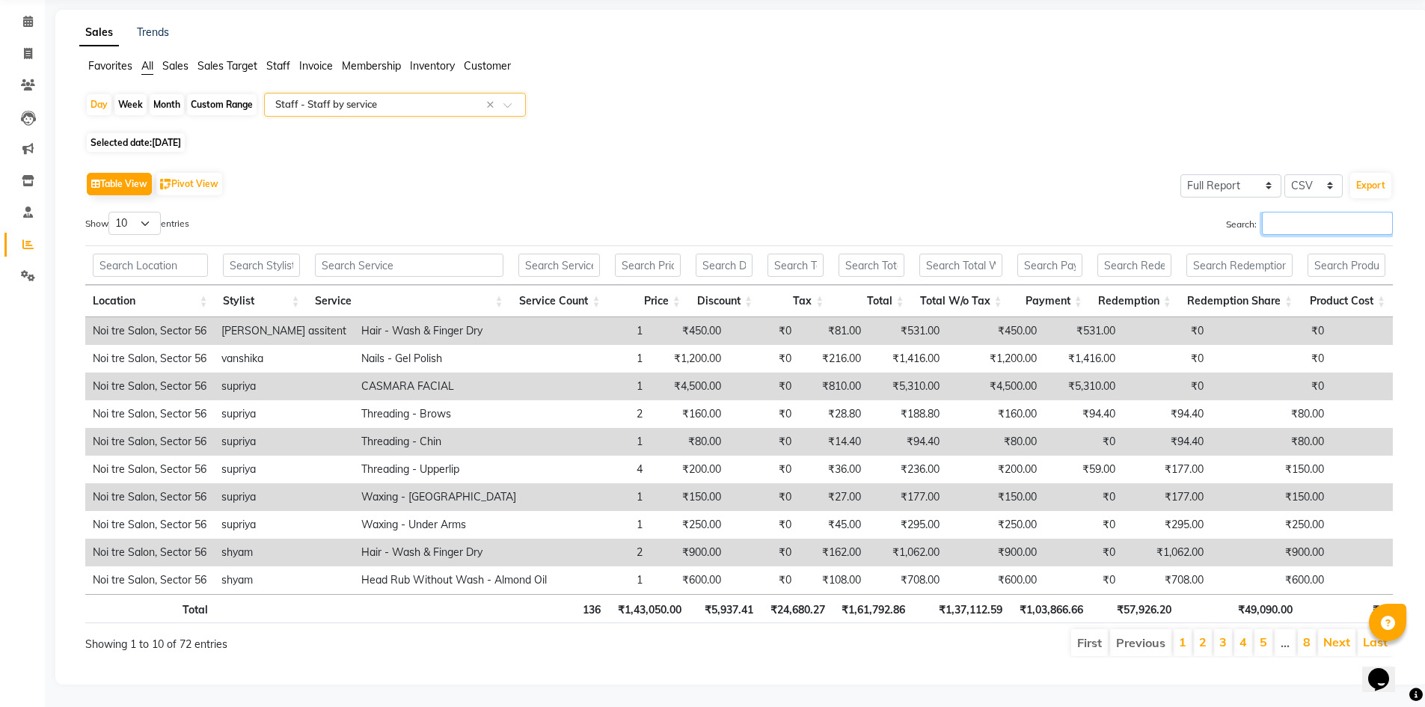
click at [1269, 212] on input "Search:" at bounding box center [1327, 223] width 131 height 23
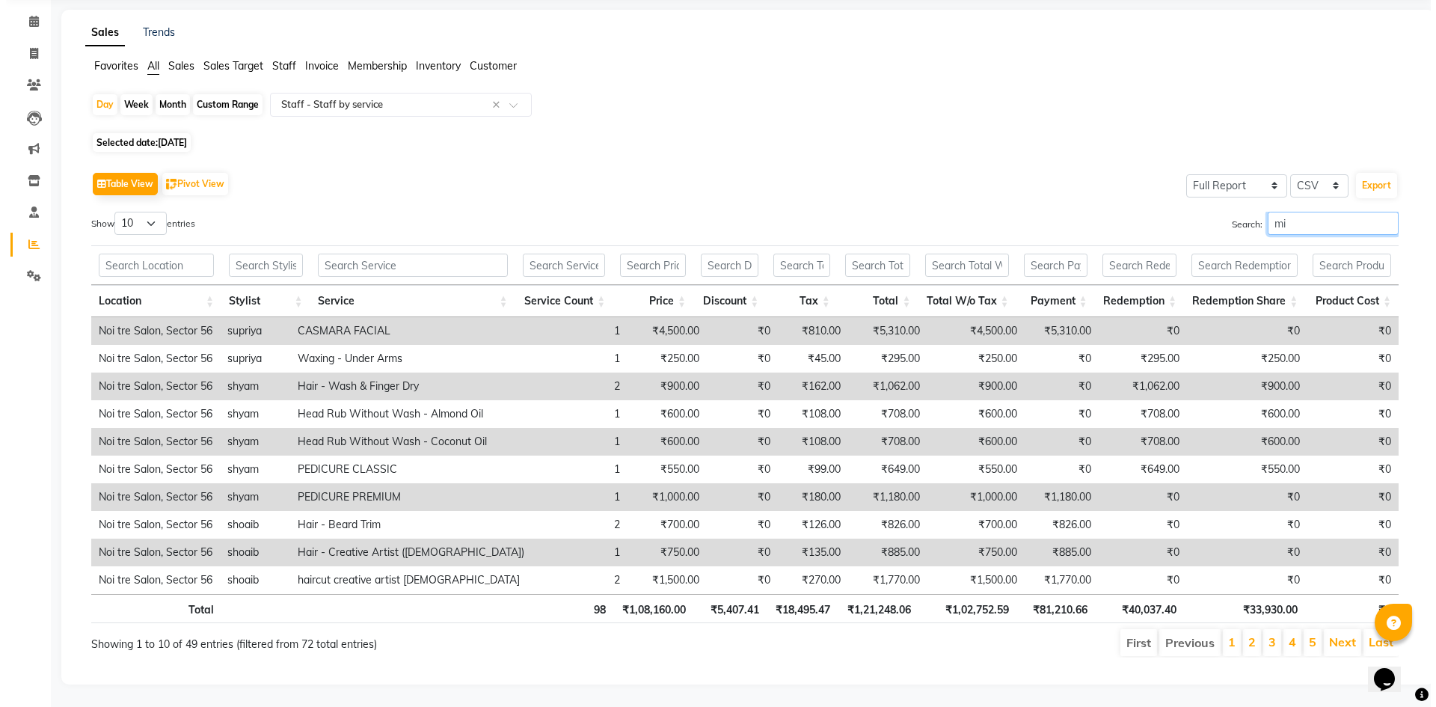
scroll to position [0, 0]
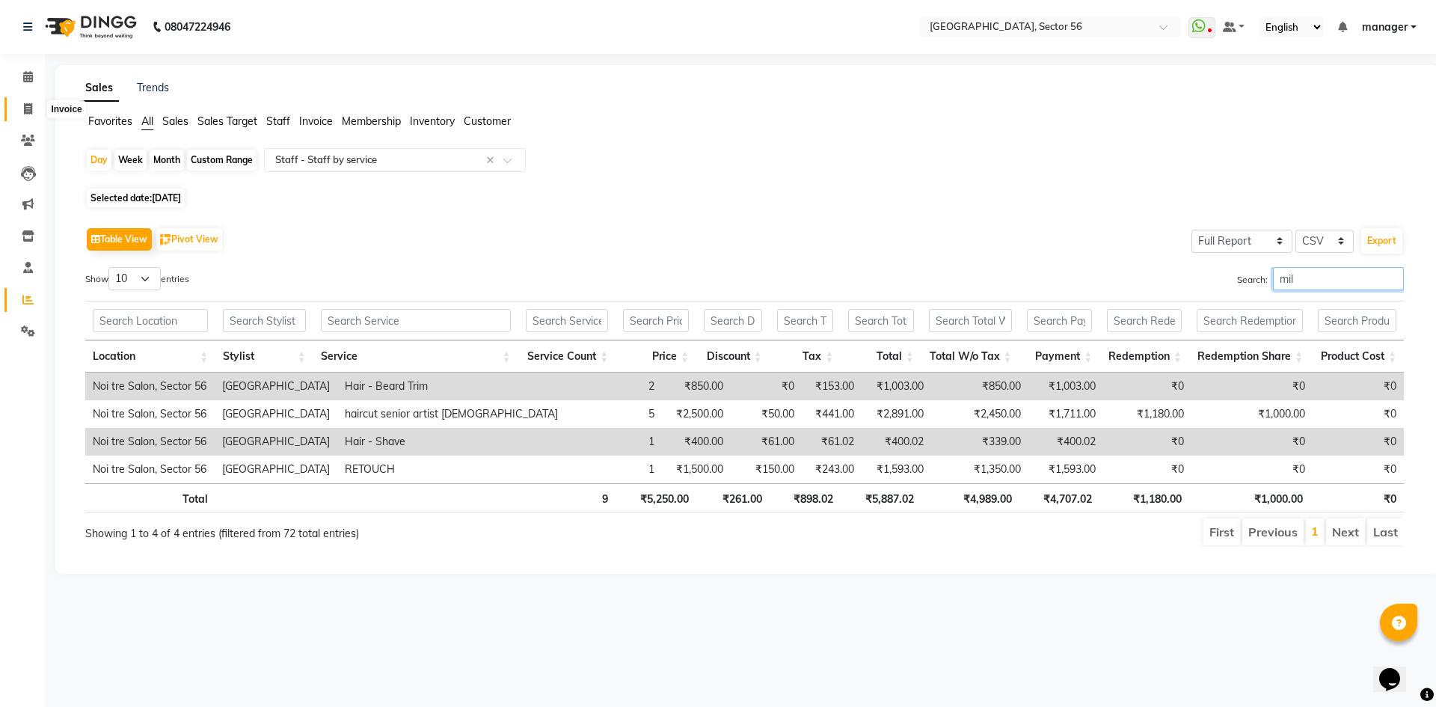
type input "mil"
click at [20, 106] on span at bounding box center [28, 109] width 26 height 17
select select "service"
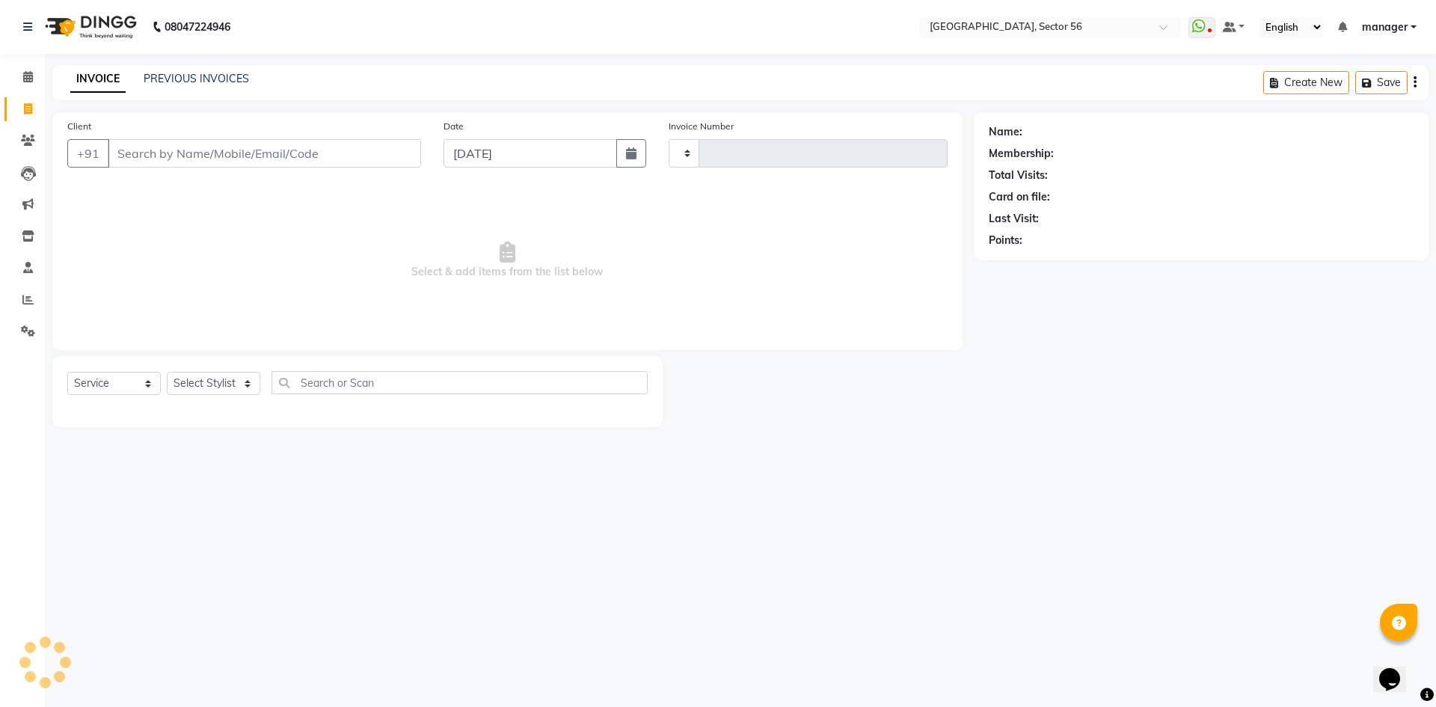
type input "5996"
select select "5557"
